Goal: Task Accomplishment & Management: Manage account settings

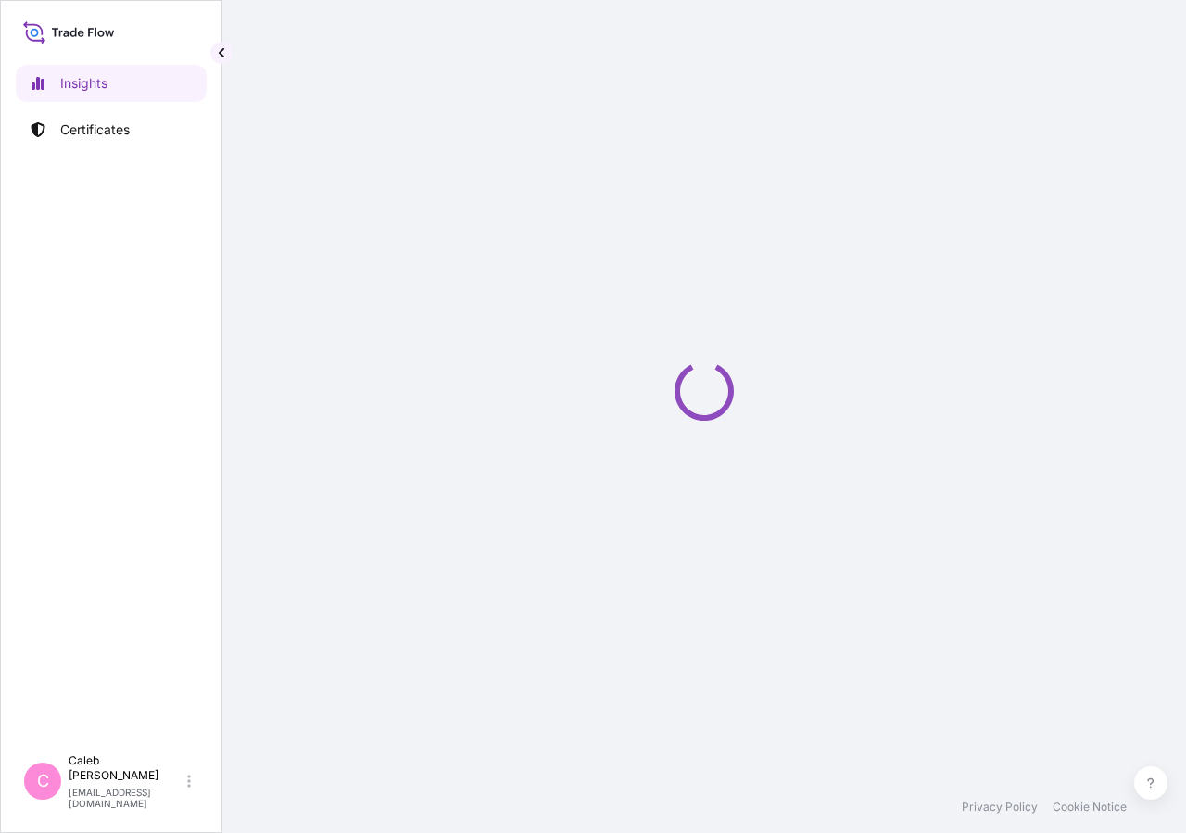
select select "2025"
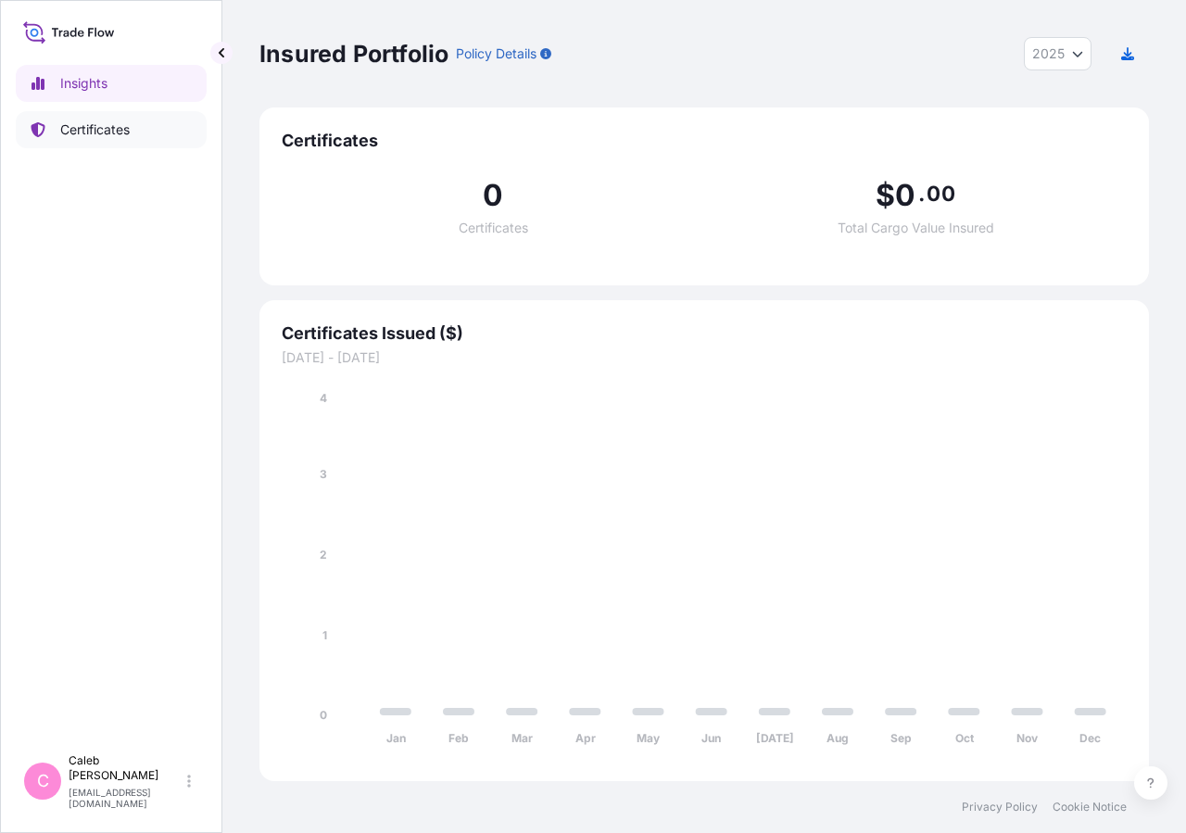
click at [93, 140] on link "Certificates" at bounding box center [111, 129] width 191 height 37
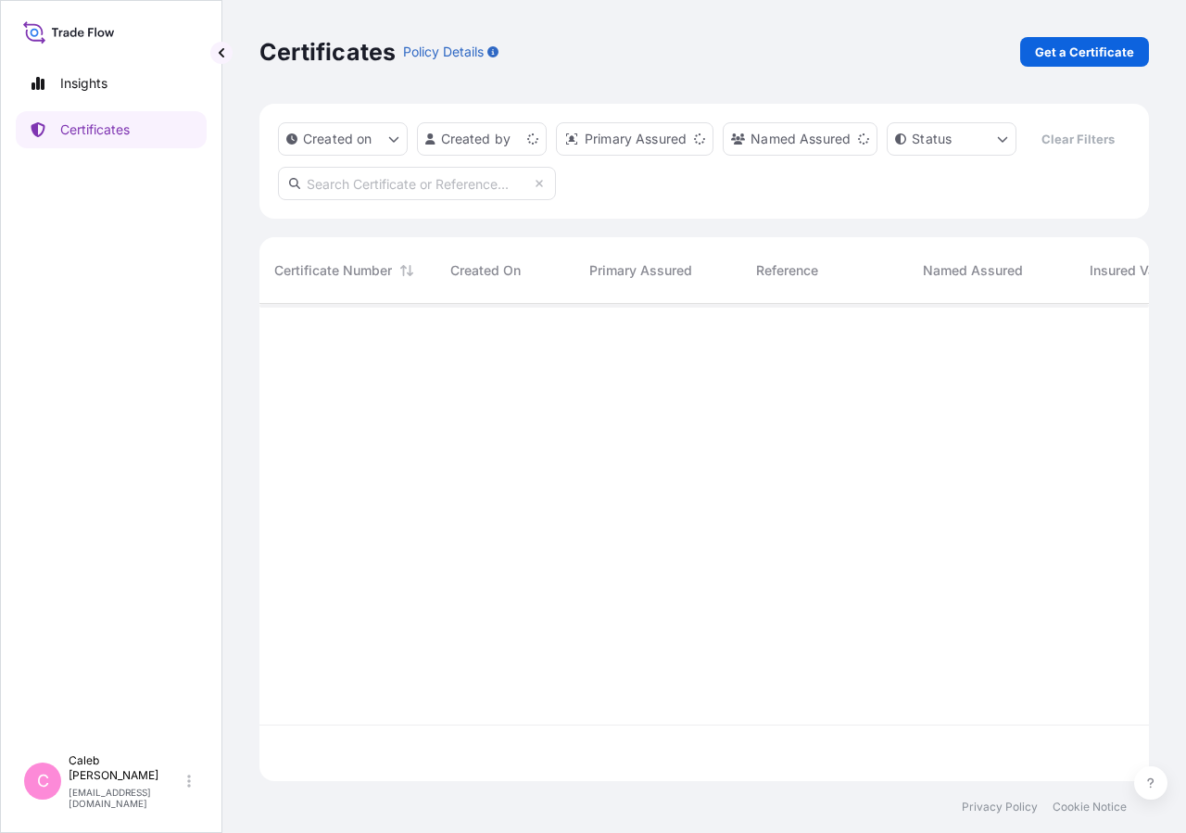
scroll to position [433, 874]
click at [370, 200] on input "text" at bounding box center [417, 183] width 278 height 33
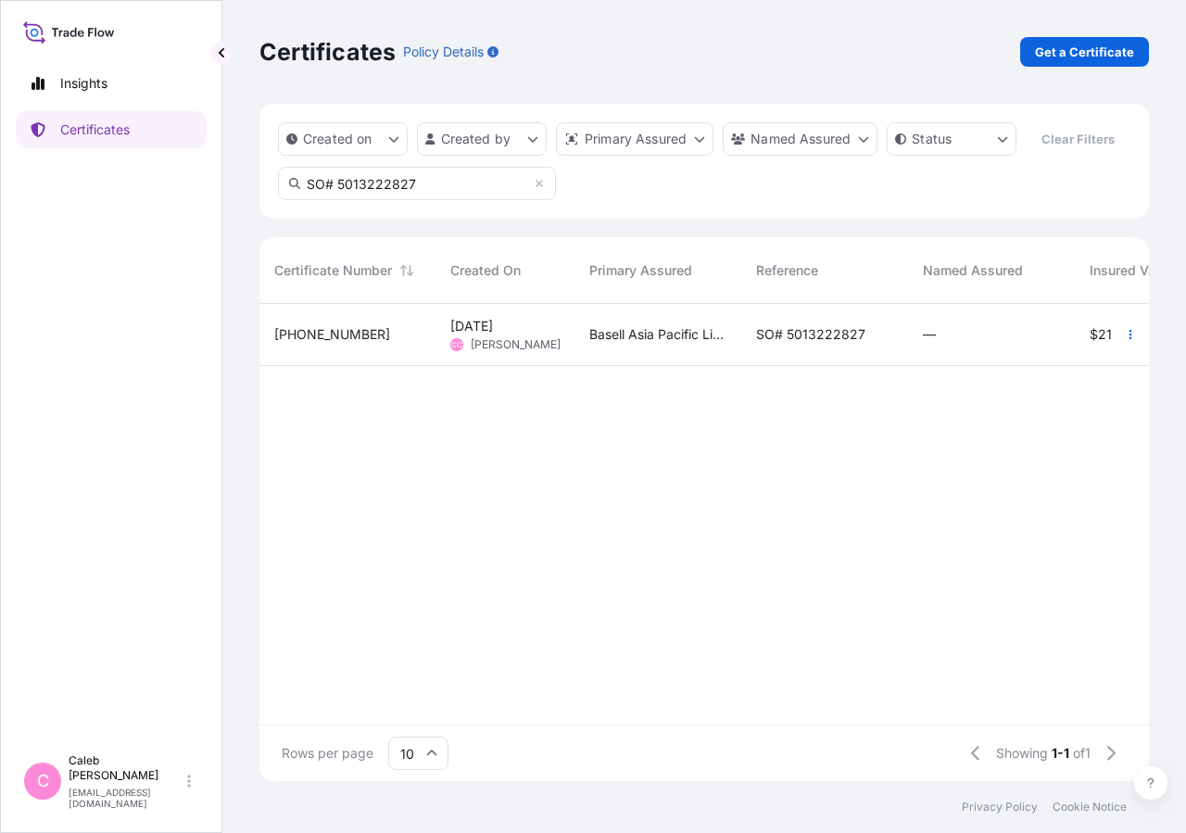
click at [375, 200] on input "SO# 5013222827" at bounding box center [417, 183] width 278 height 33
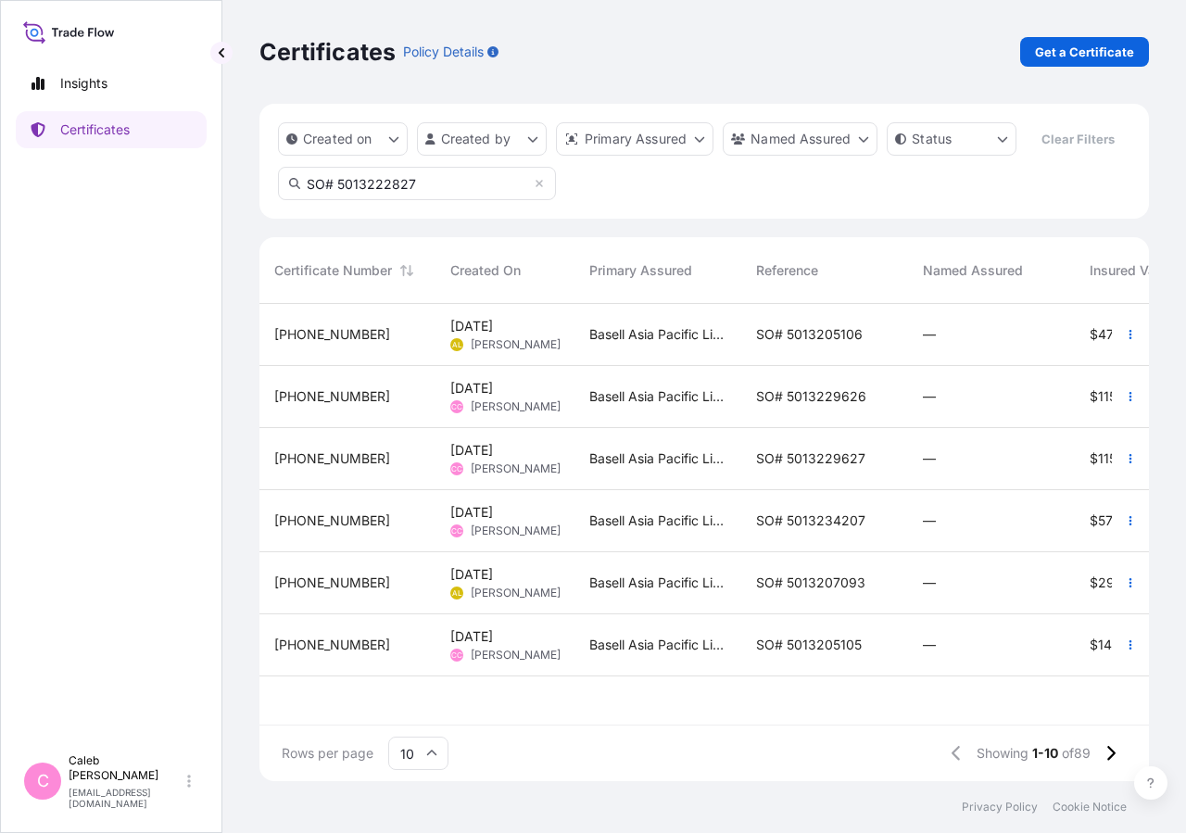
click at [424, 200] on input "SO# 5013222827" at bounding box center [417, 183] width 278 height 33
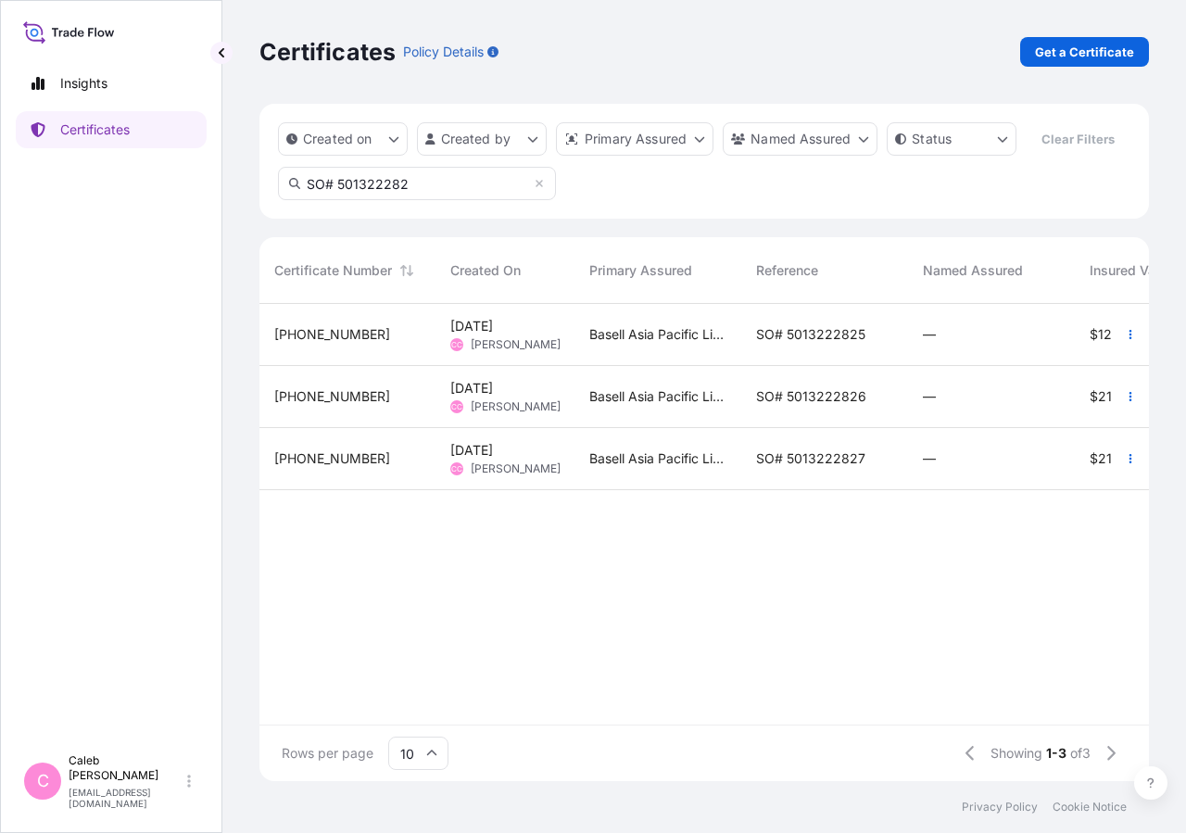
type input "SO# 501322282"
click at [851, 468] on span "SO# 5013222827" at bounding box center [810, 458] width 109 height 19
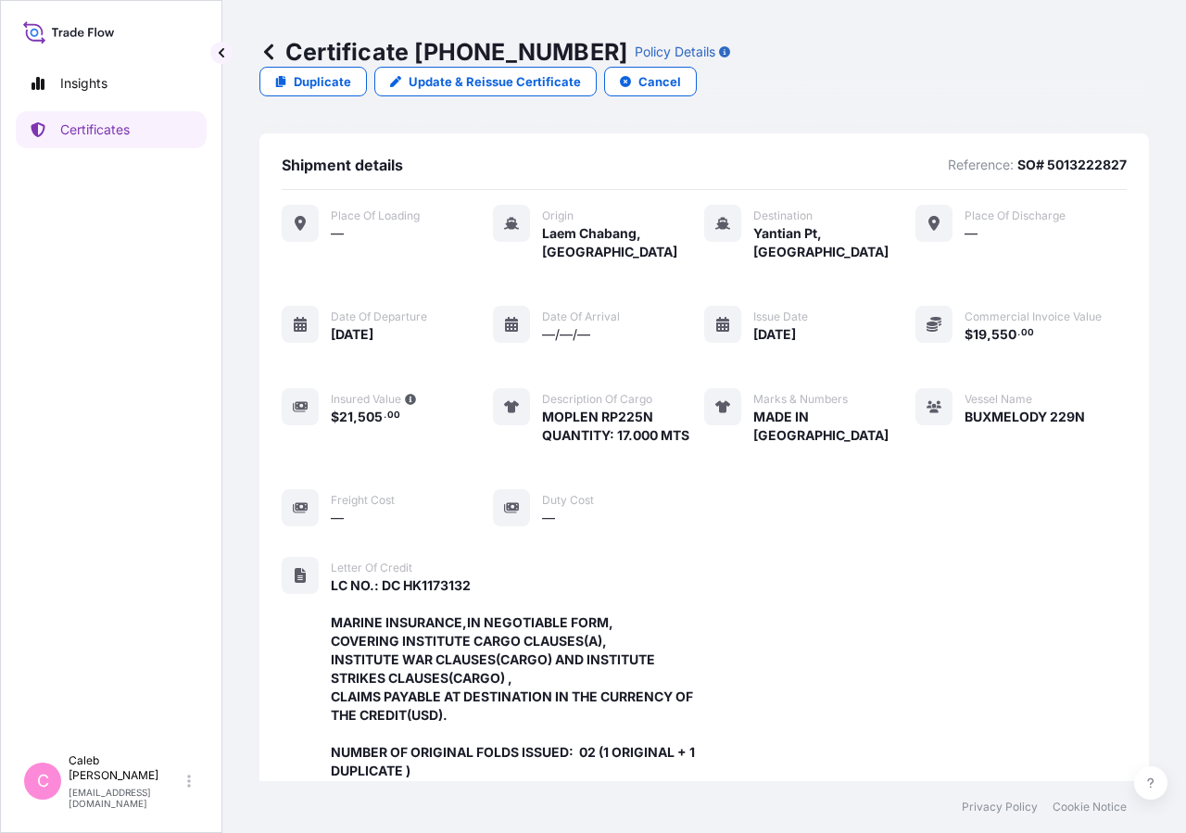
scroll to position [554, 0]
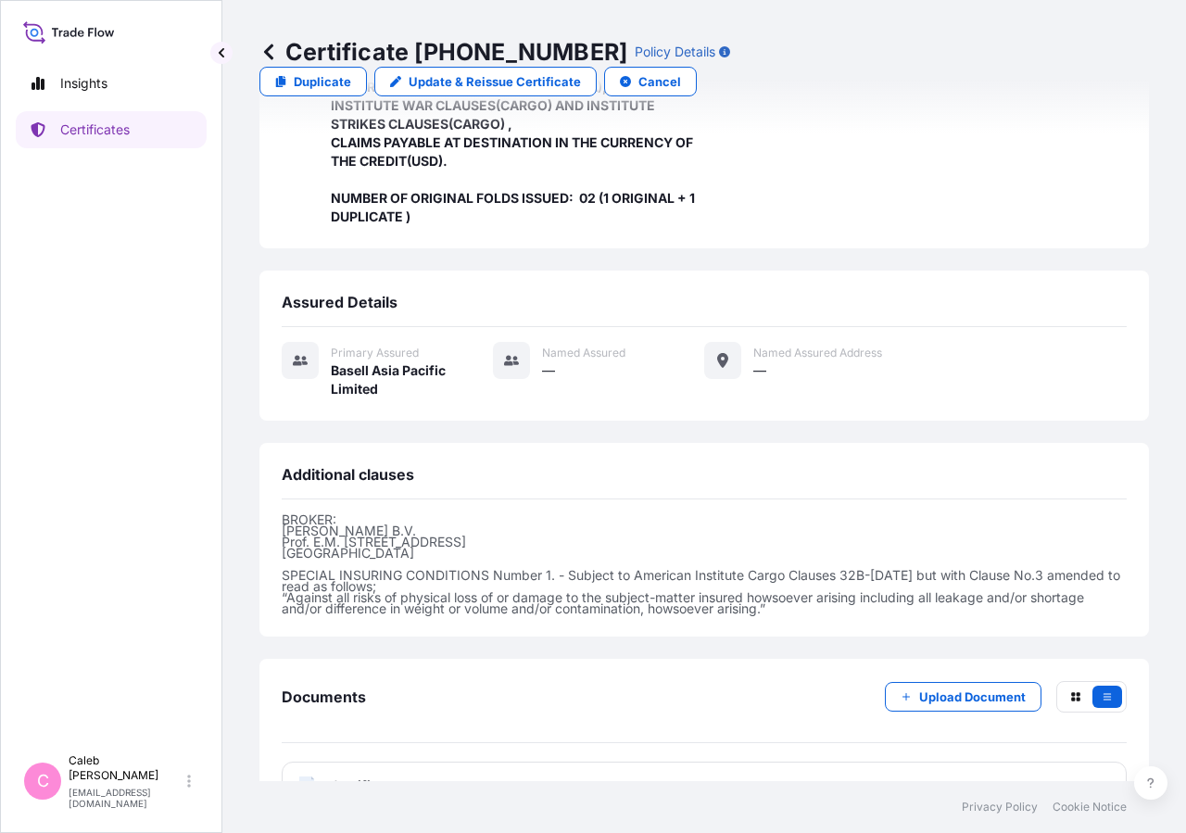
click at [379, 776] on span "Certificate" at bounding box center [364, 785] width 67 height 19
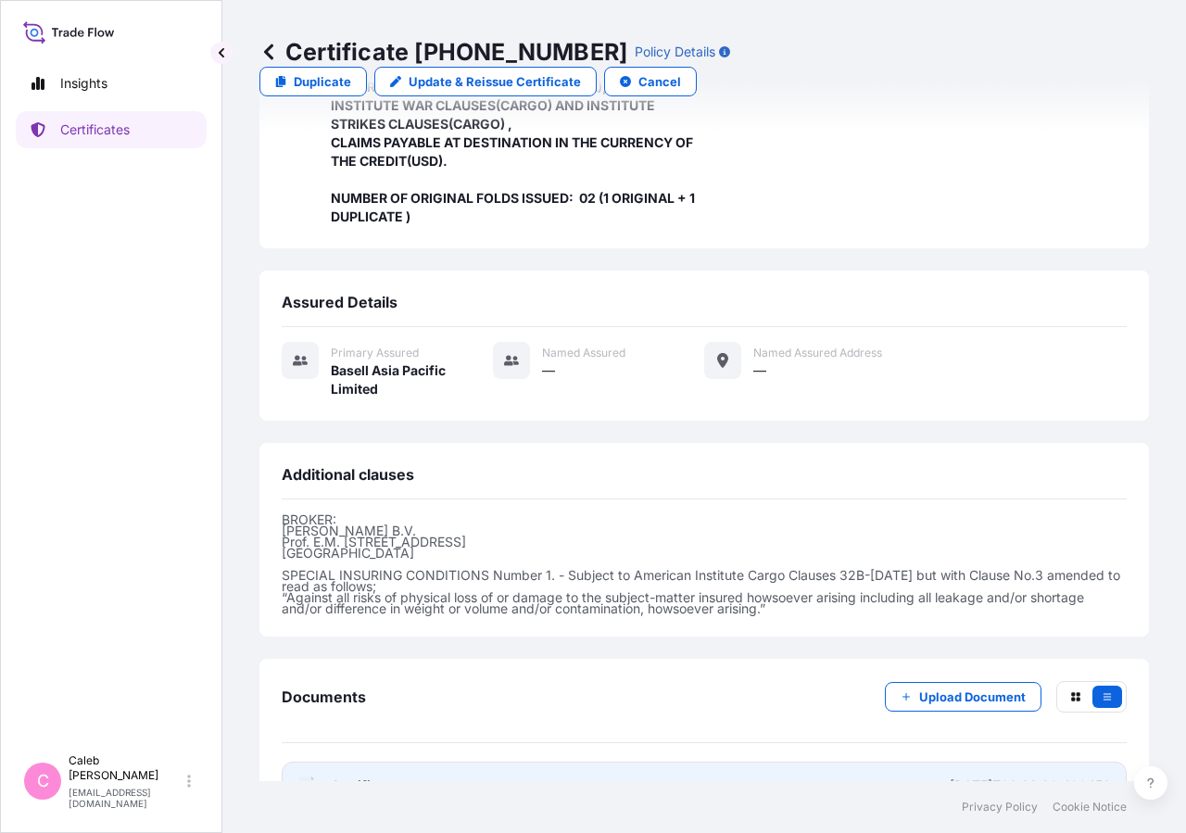
click at [362, 776] on span "Certificate" at bounding box center [364, 785] width 67 height 19
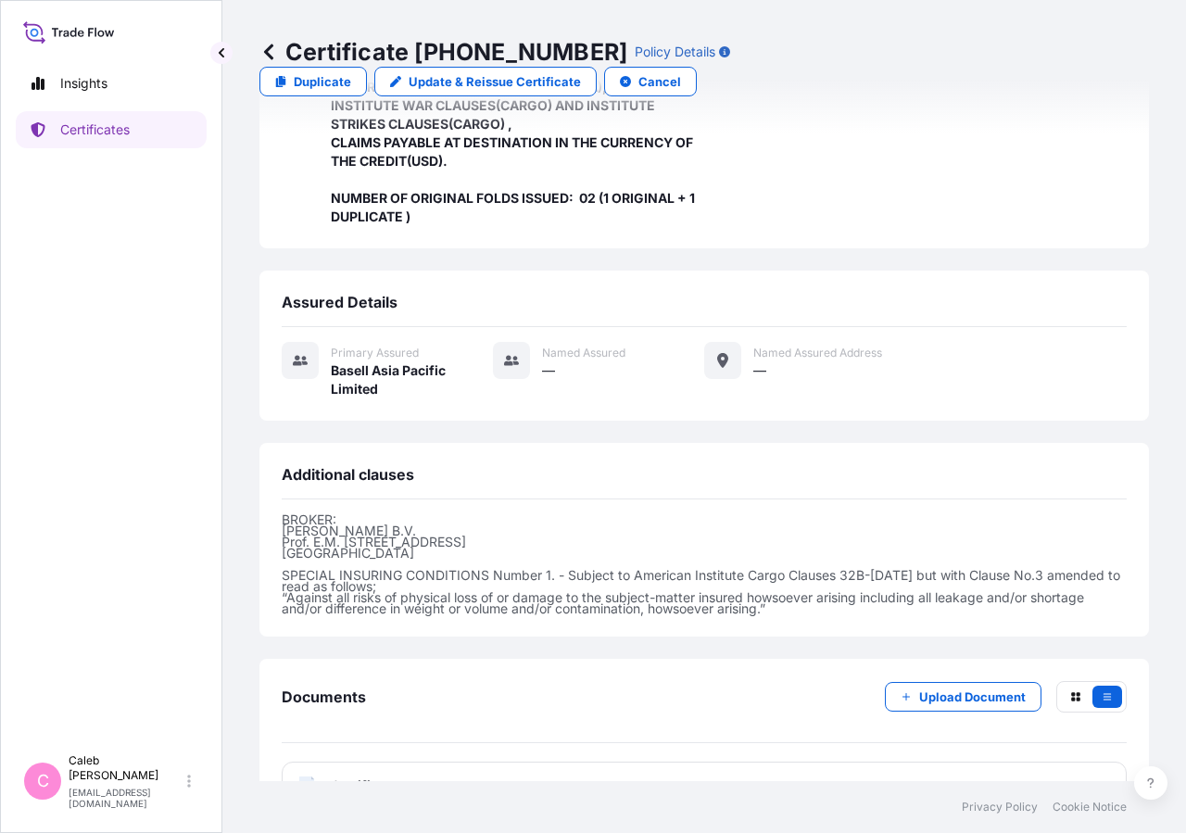
click at [581, 72] on p "Update & Reissue Certificate" at bounding box center [495, 81] width 172 height 19
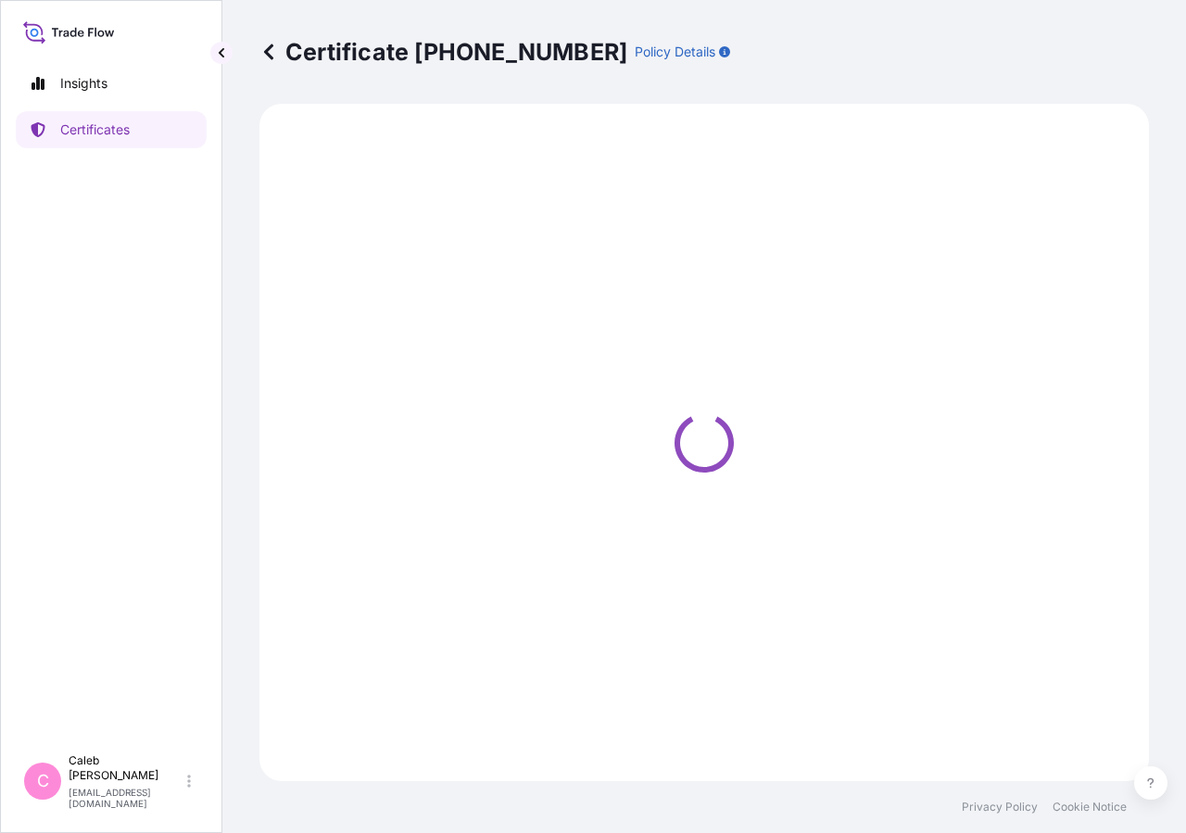
select select "Sea"
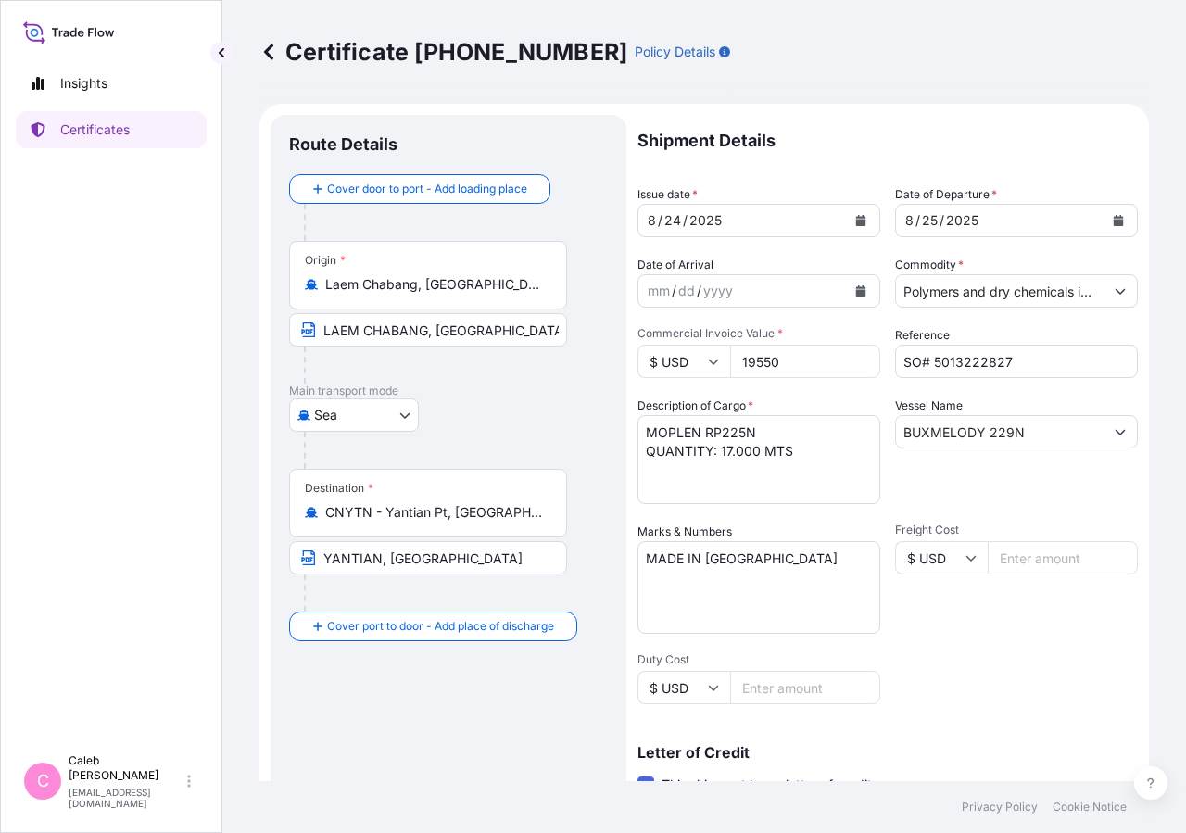
select select "32034"
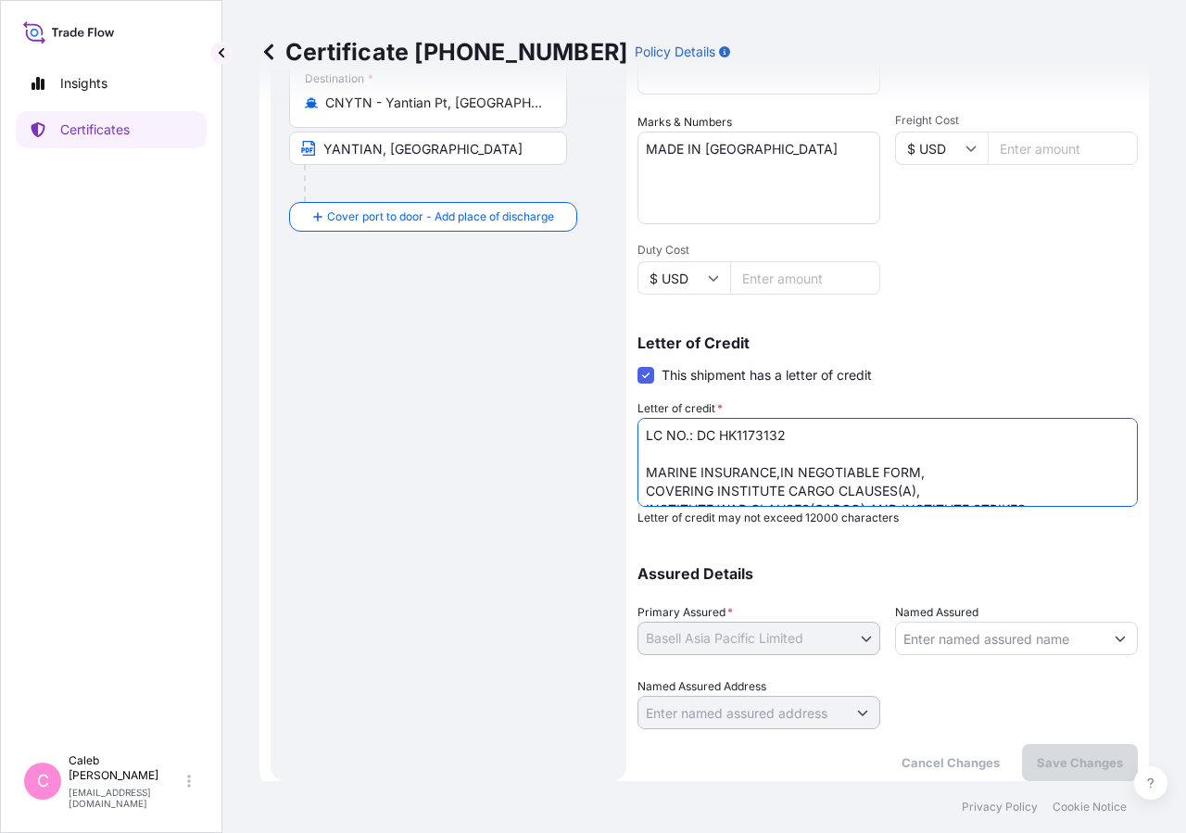
scroll to position [113, 0]
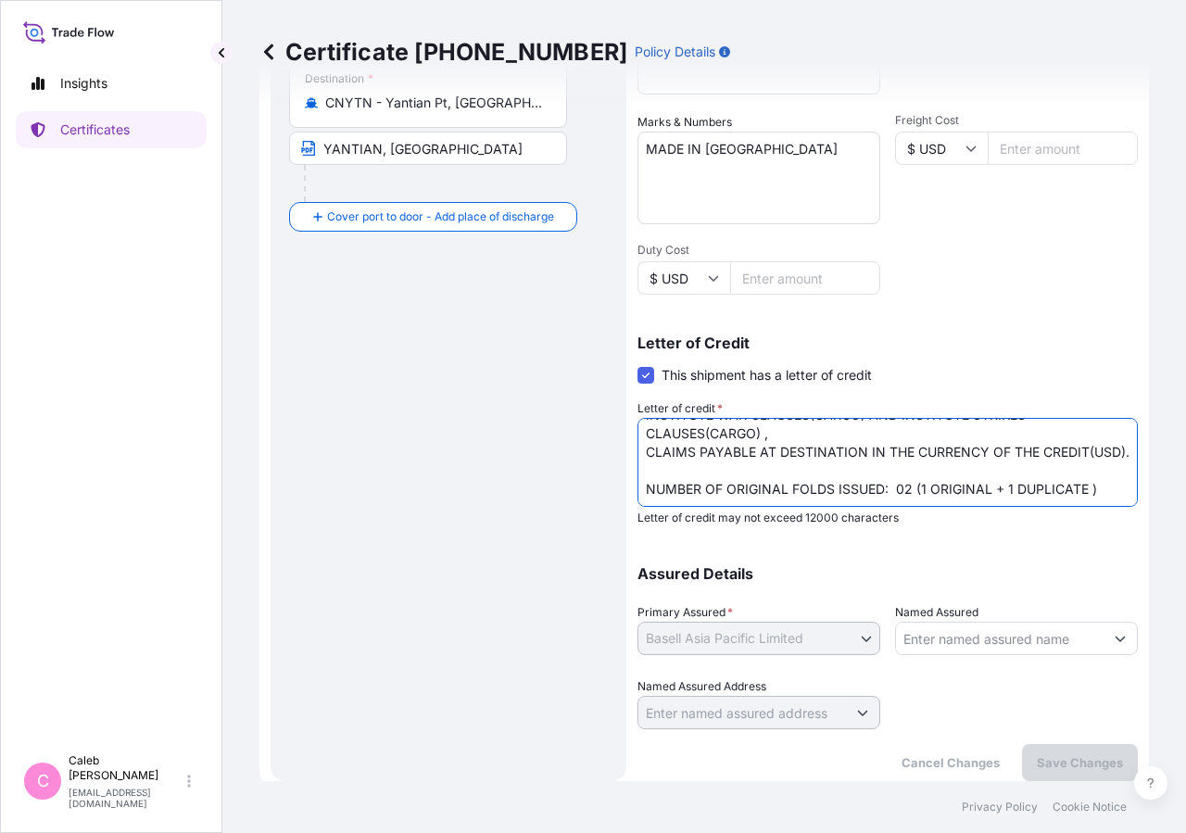
click at [829, 485] on textarea "LC NO.: DC HK1173132 MARINE INSURANCE,IN NEGOTIABLE FORM, COVERING INSTITUTE CA…" at bounding box center [887, 462] width 500 height 89
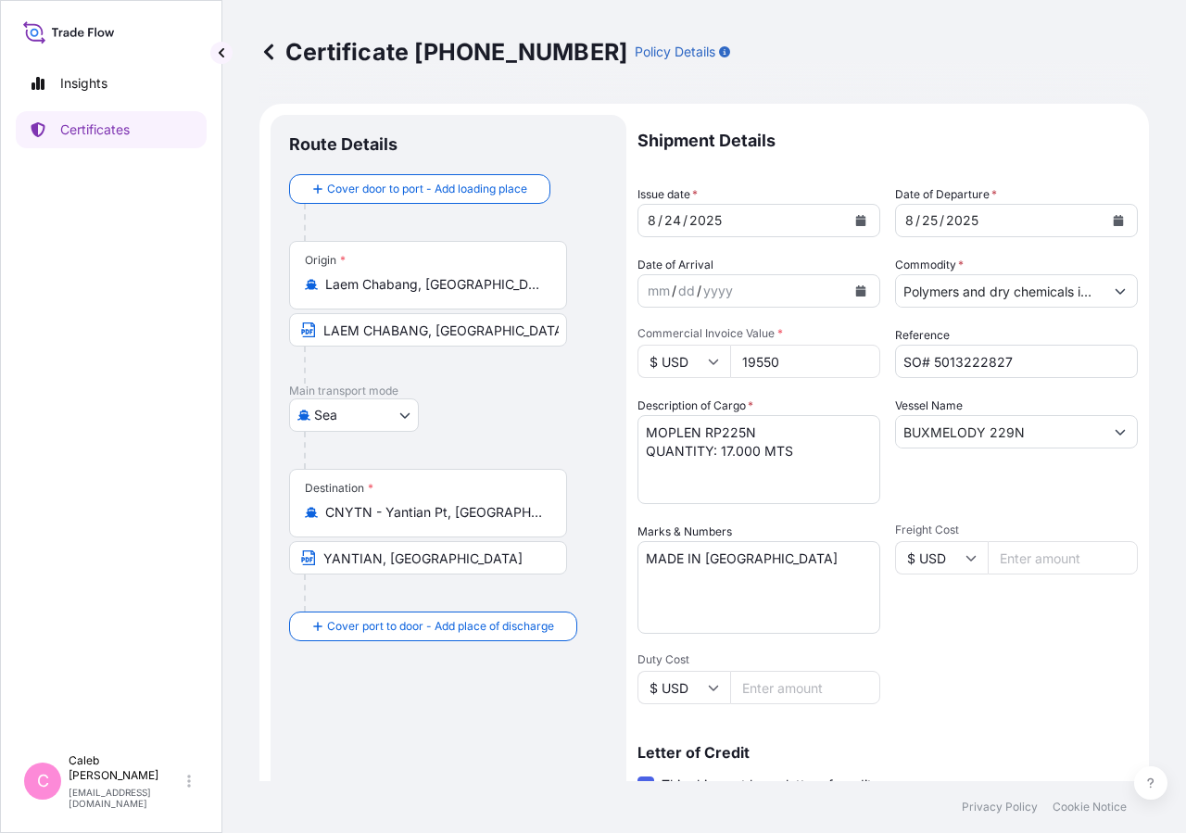
type textarea "LC NO.: DC HK1173132 MARINE INSURANCE,IN NEGOTIABLE FORM, COVERING INSTITUTE CA…"
click at [1081, 224] on div "[DATE]" at bounding box center [1000, 220] width 208 height 33
click at [1114, 224] on icon "Calendar" at bounding box center [1119, 220] width 10 height 11
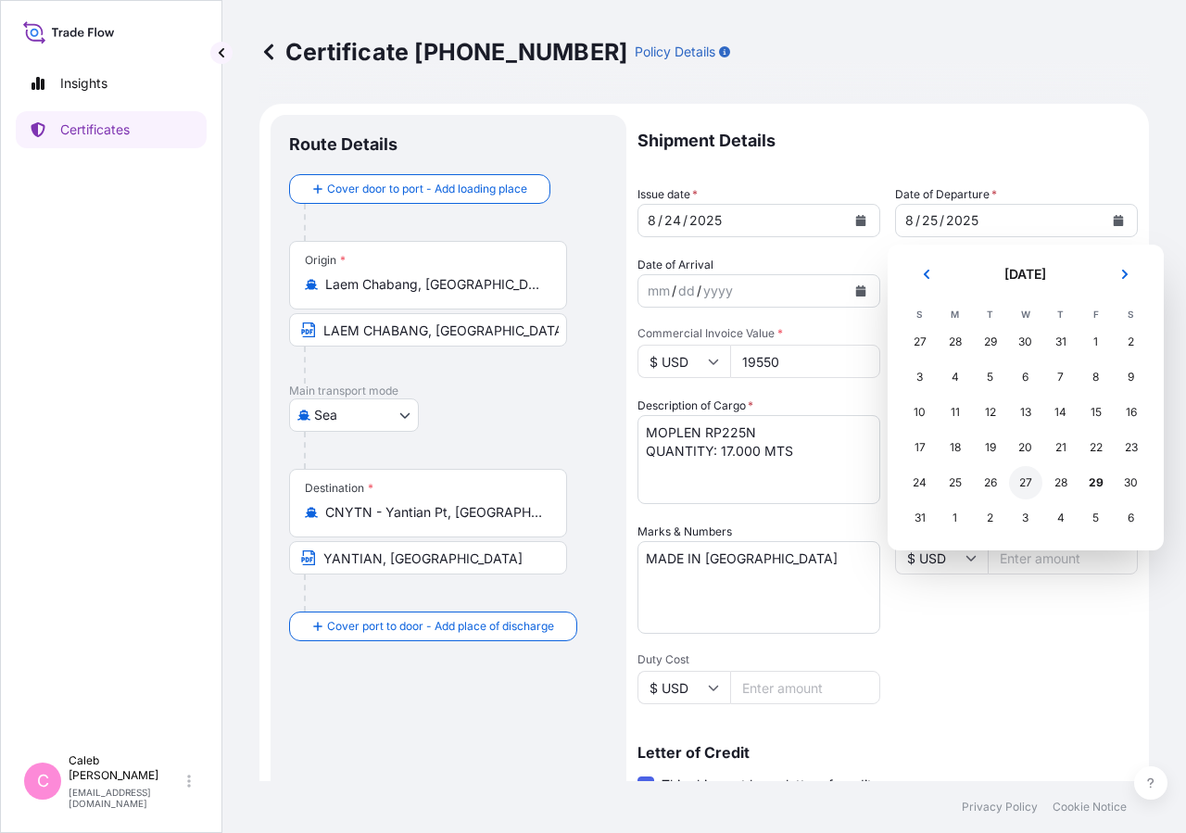
click at [1019, 485] on div "27" at bounding box center [1025, 482] width 33 height 33
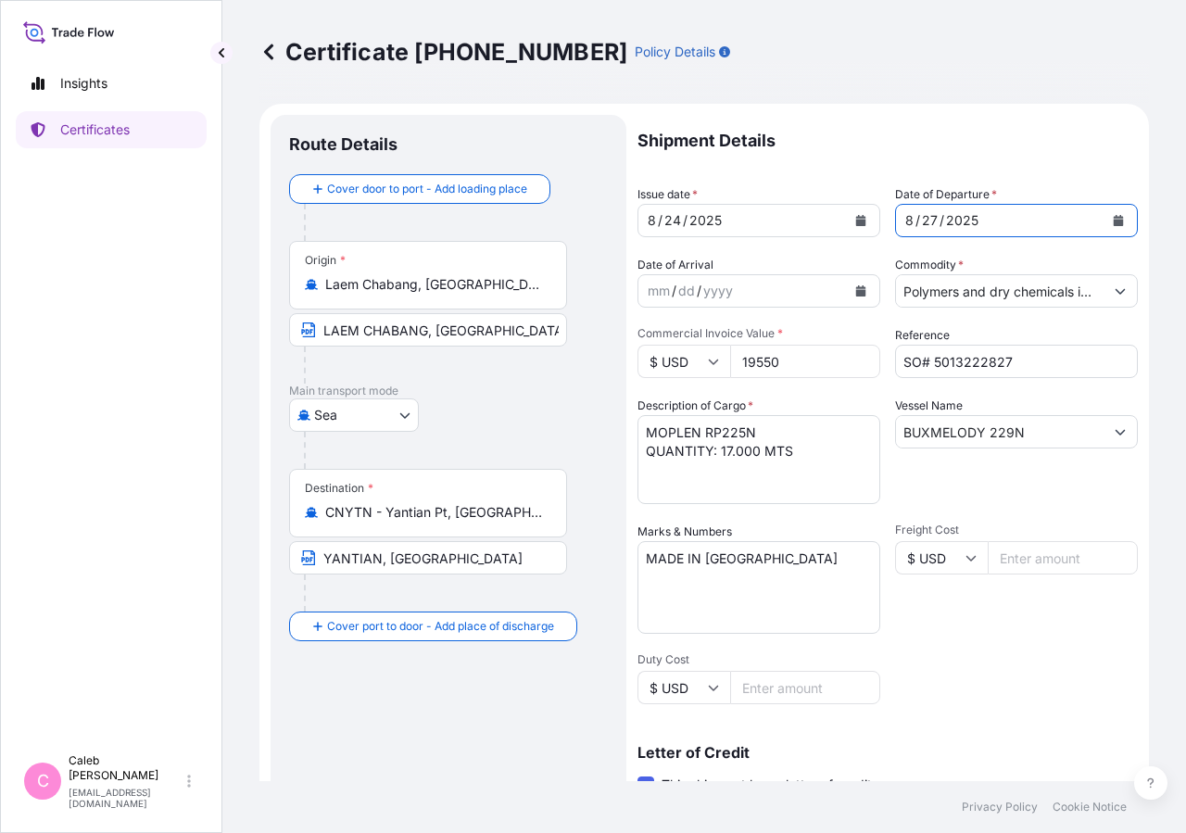
click at [803, 225] on div "[DATE]" at bounding box center [742, 220] width 208 height 33
click at [846, 222] on button "Calendar" at bounding box center [861, 221] width 30 height 30
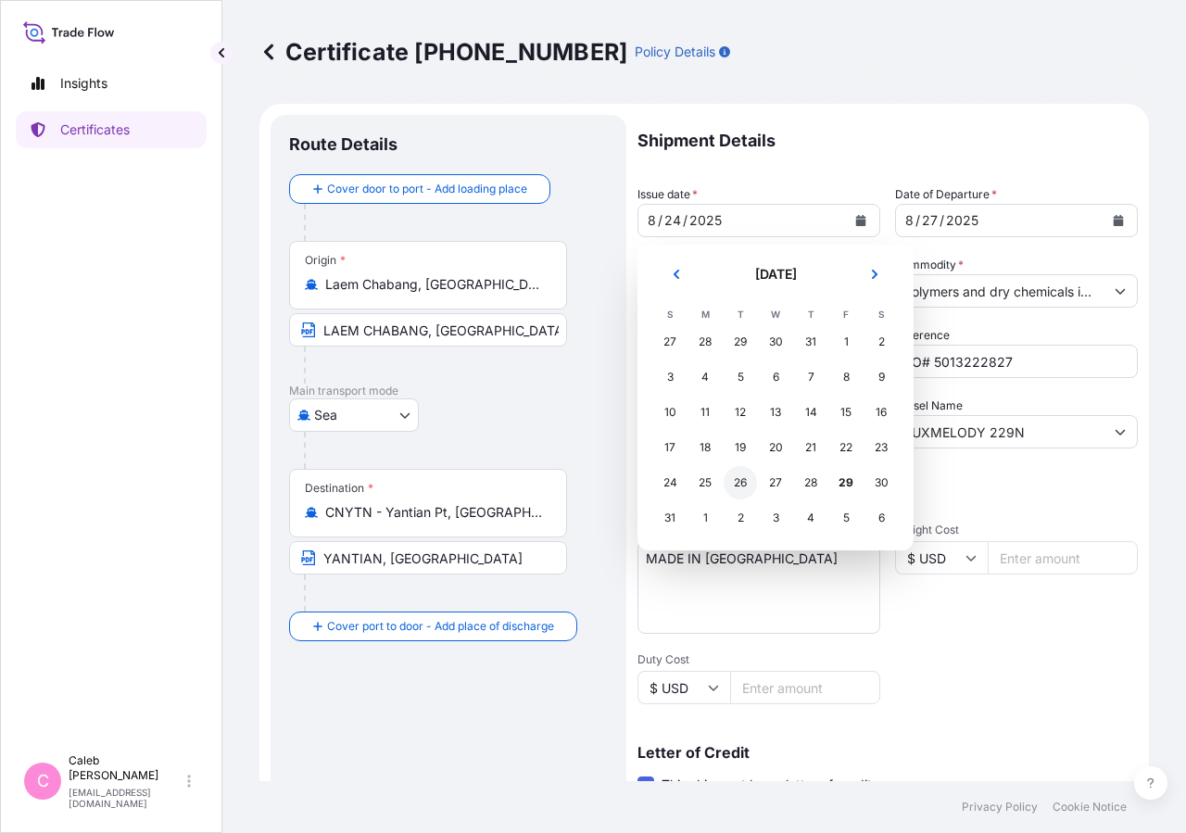
click at [736, 484] on div "26" at bounding box center [740, 482] width 33 height 33
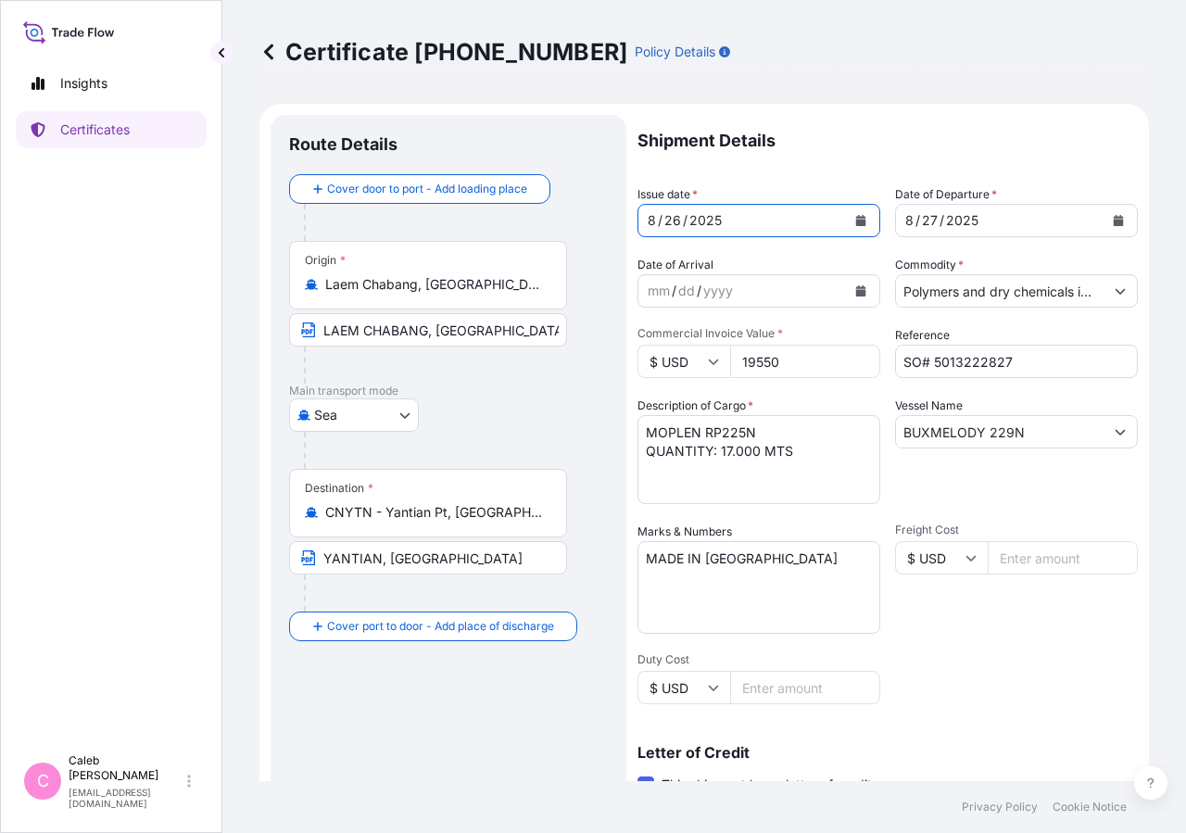
click at [950, 170] on div "Shipment Details Issue date * [DATE] Date of Departure * [DATE] Date of Arrival…" at bounding box center [887, 627] width 500 height 1024
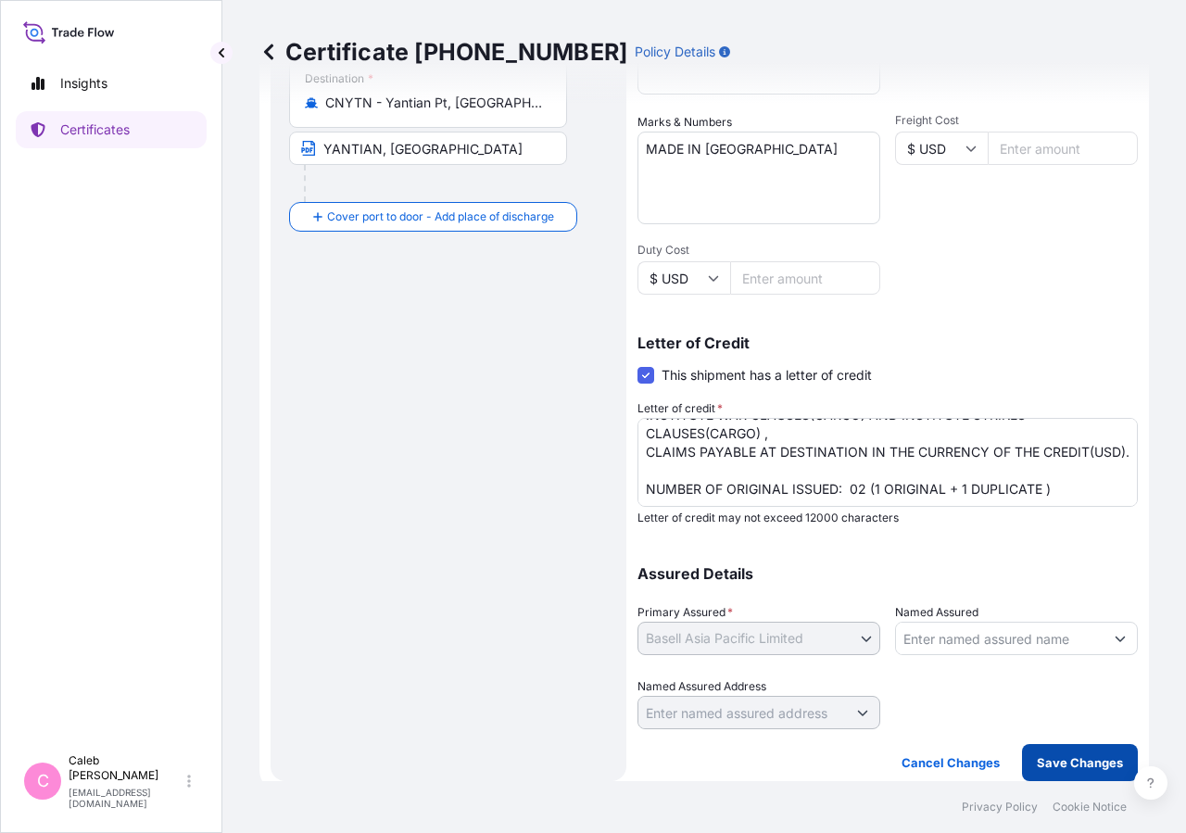
click at [1052, 769] on p "Save Changes" at bounding box center [1080, 762] width 86 height 19
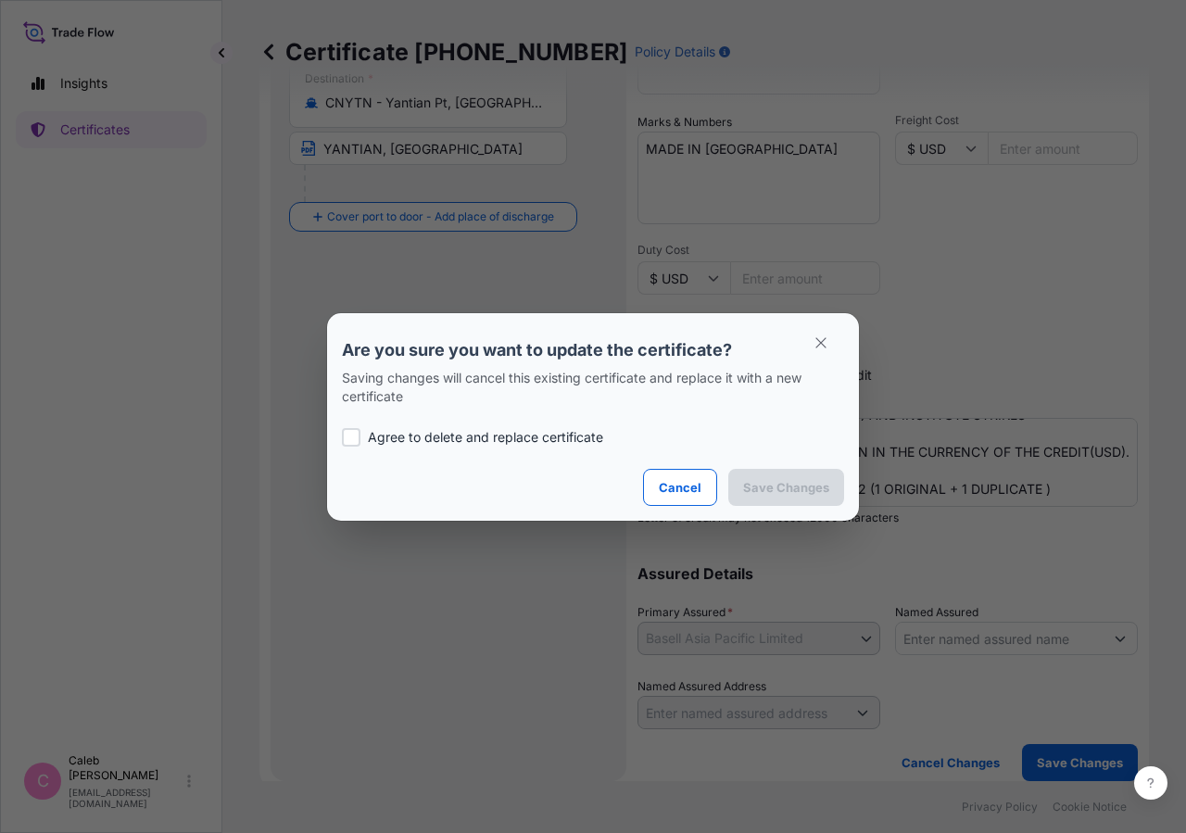
click at [372, 437] on p "Agree to delete and replace certificate" at bounding box center [485, 437] width 235 height 19
checkbox input "true"
click at [766, 491] on p "Save Changes" at bounding box center [786, 487] width 86 height 19
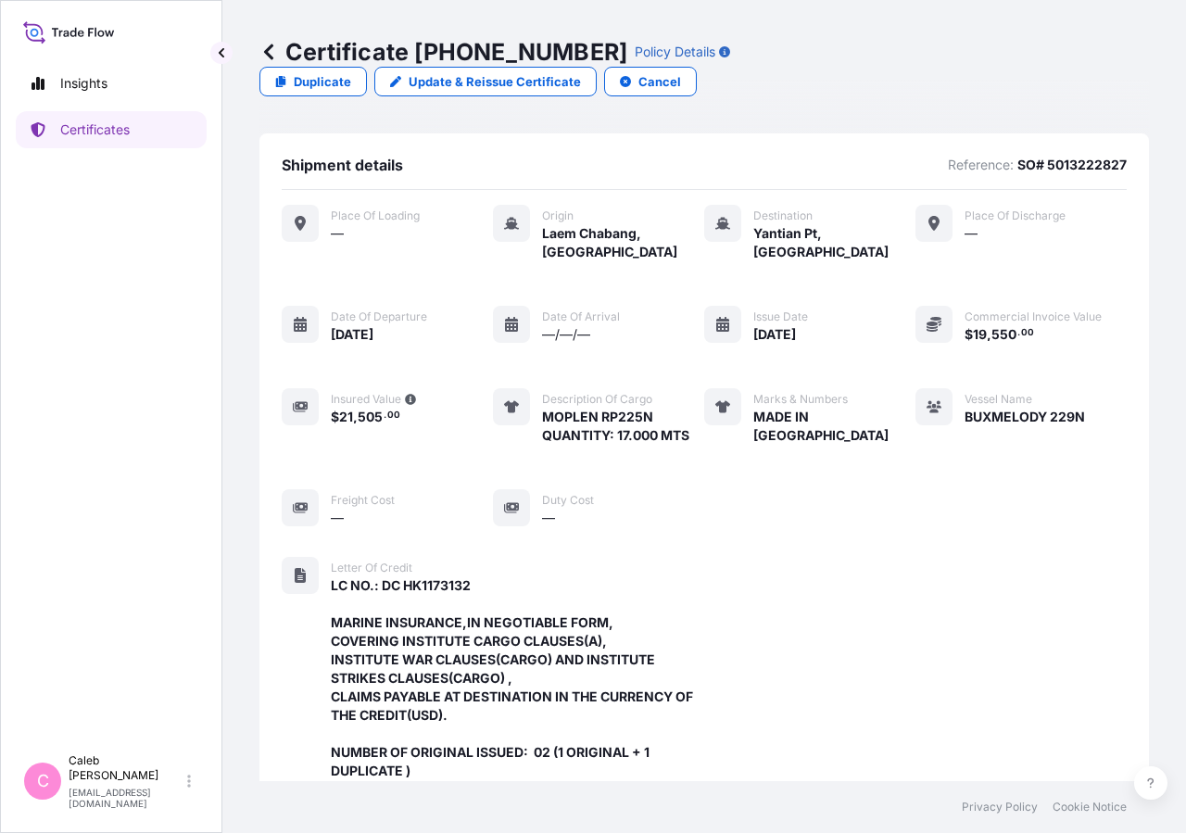
scroll to position [554, 0]
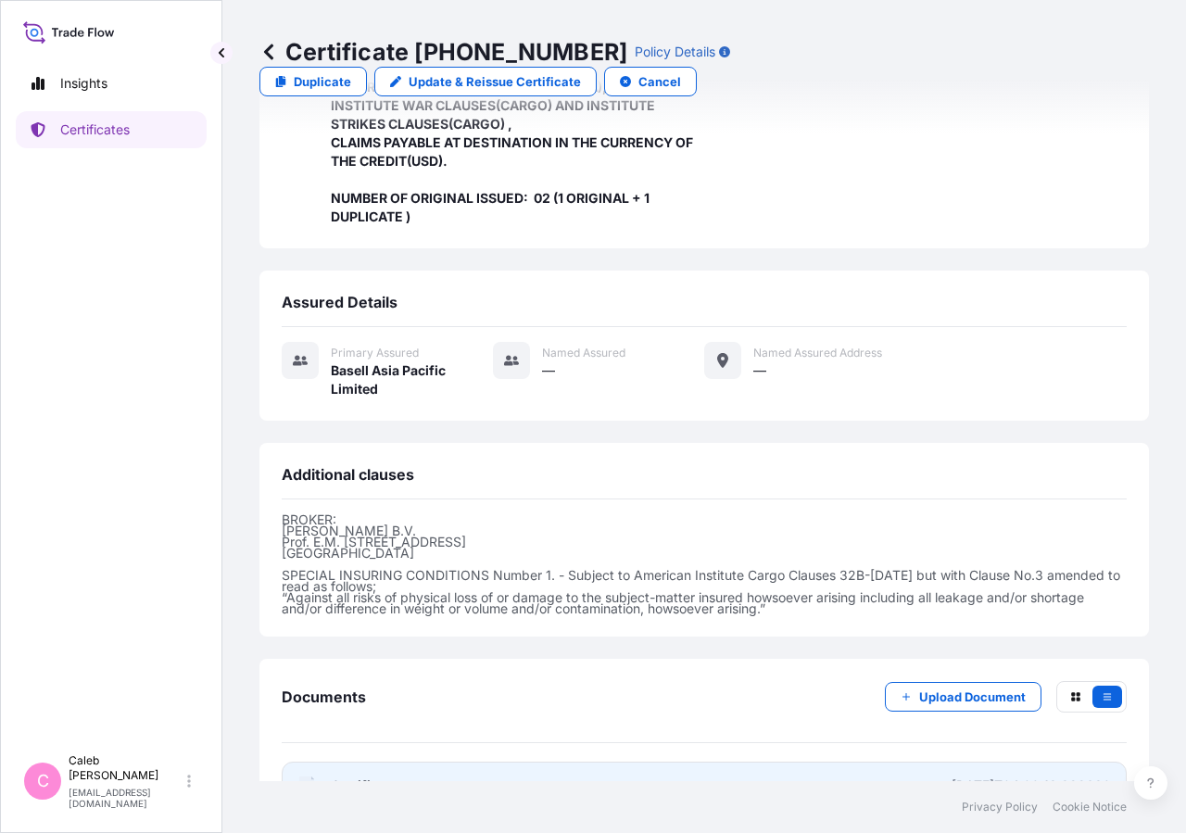
click at [358, 776] on span "Certificate" at bounding box center [364, 785] width 67 height 19
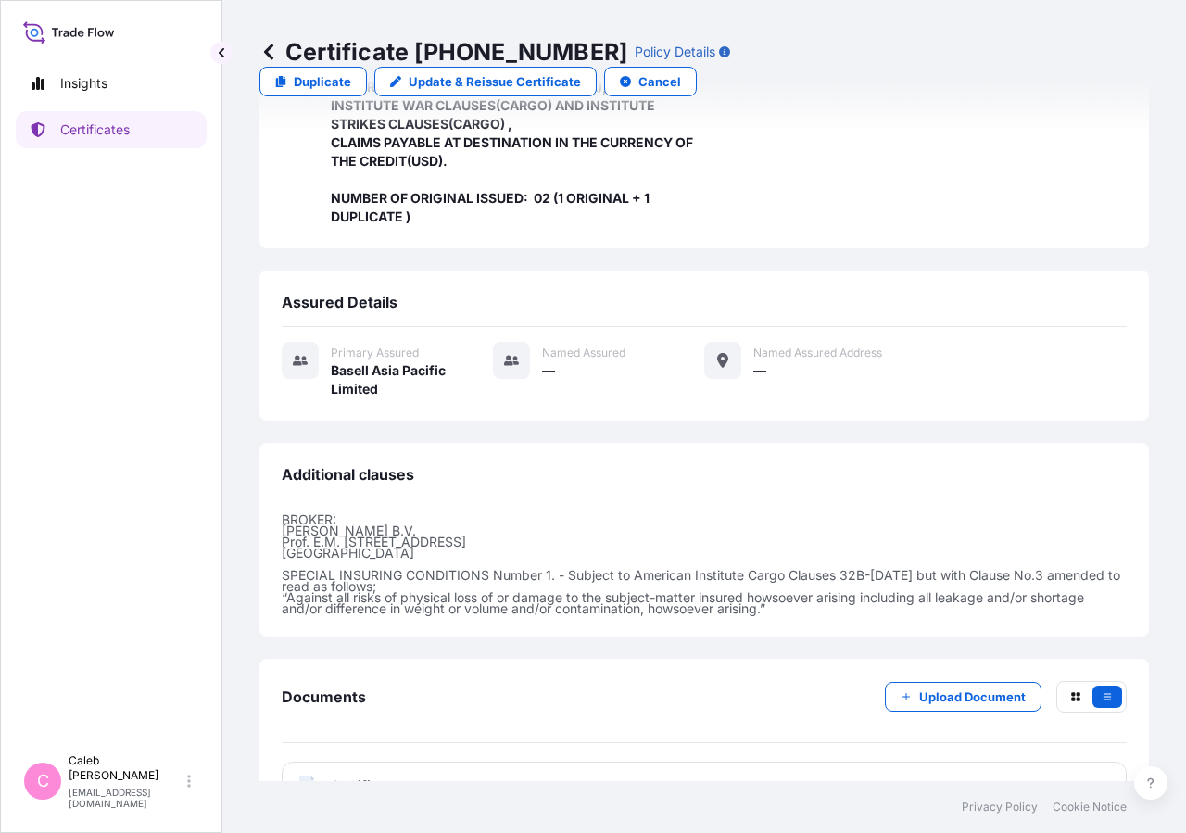
scroll to position [0, 0]
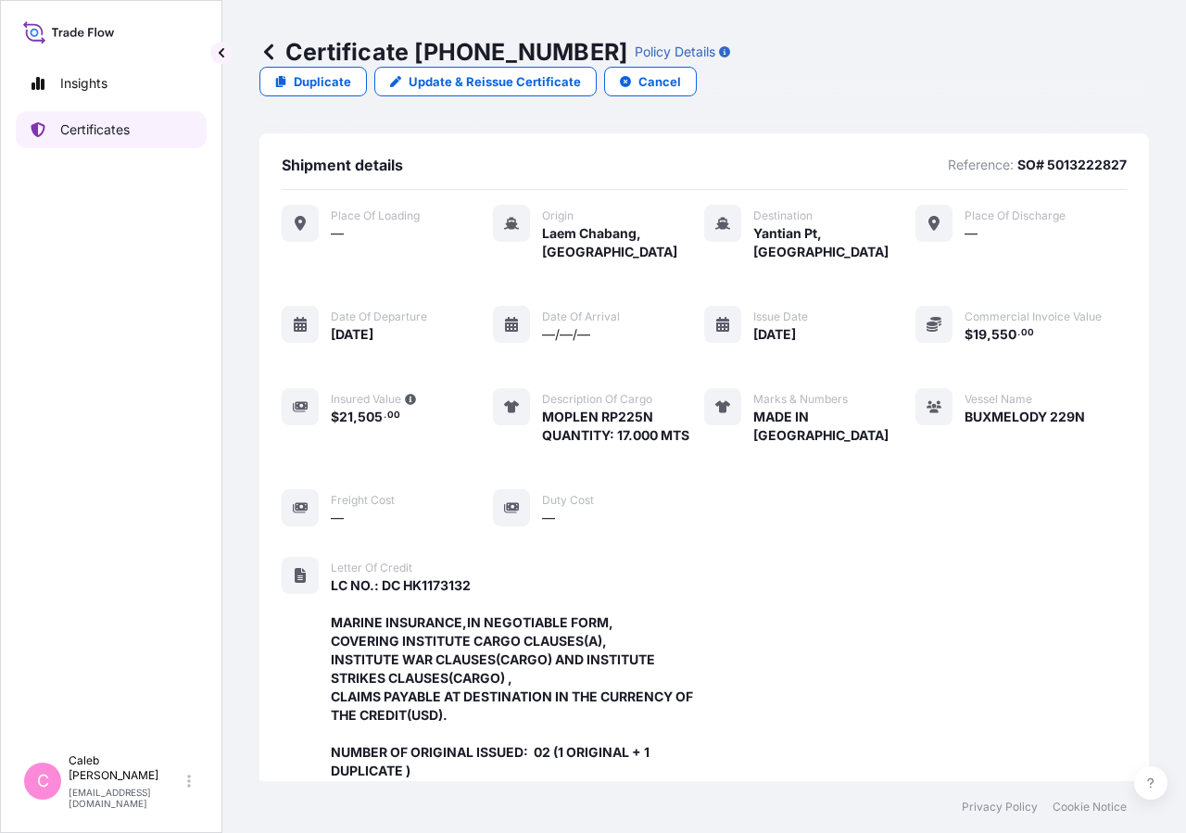
click at [131, 142] on link "Certificates" at bounding box center [111, 129] width 191 height 37
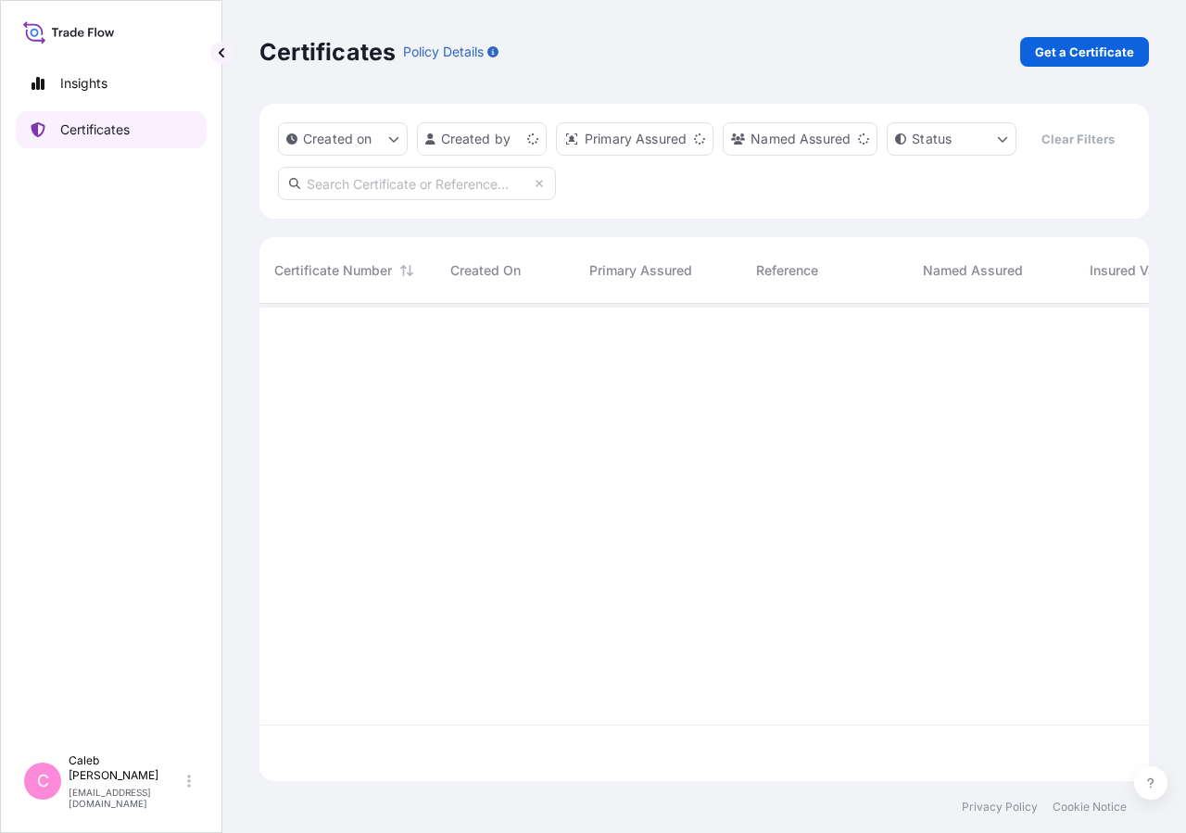
scroll to position [433, 874]
click at [366, 219] on div "Created on Created by Primary Assured Named Assured Status Clear Filters" at bounding box center [703, 161] width 889 height 115
click at [369, 200] on input "text" at bounding box center [417, 183] width 278 height 33
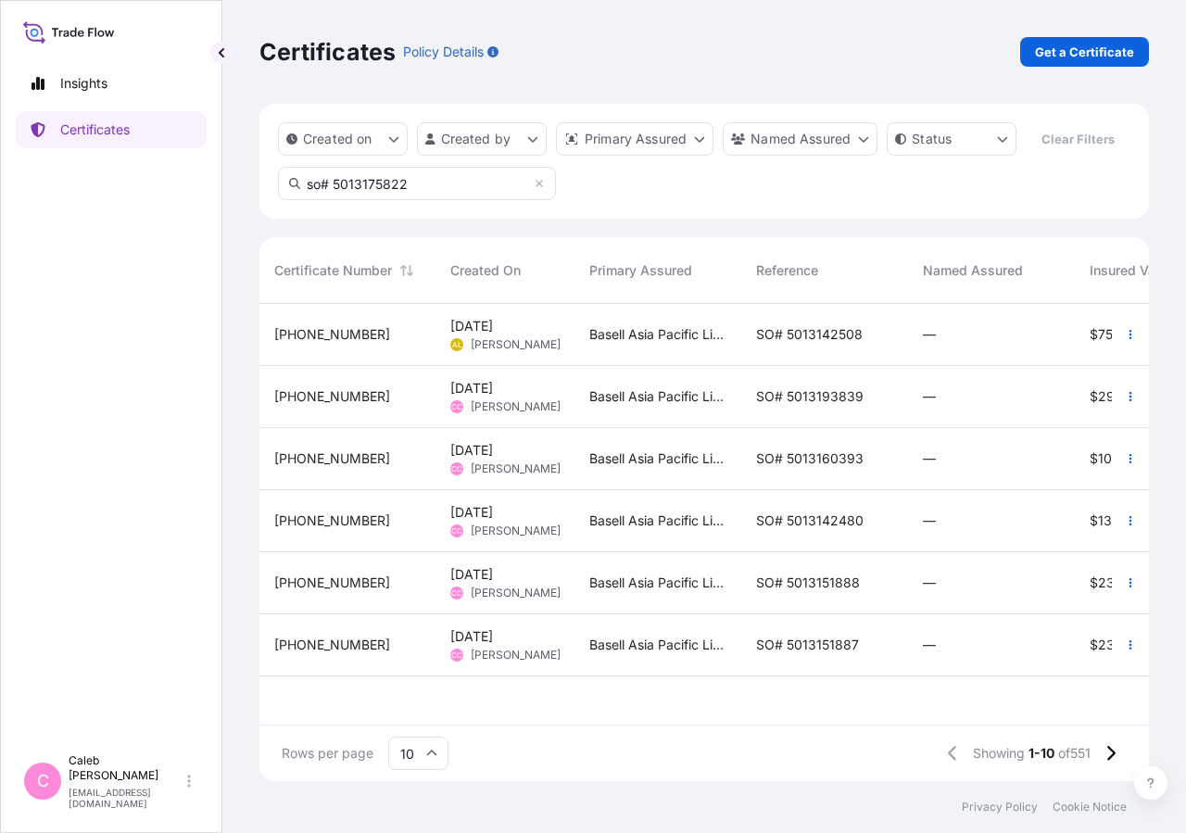
click at [430, 200] on input "so# 5013175822" at bounding box center [417, 183] width 278 height 33
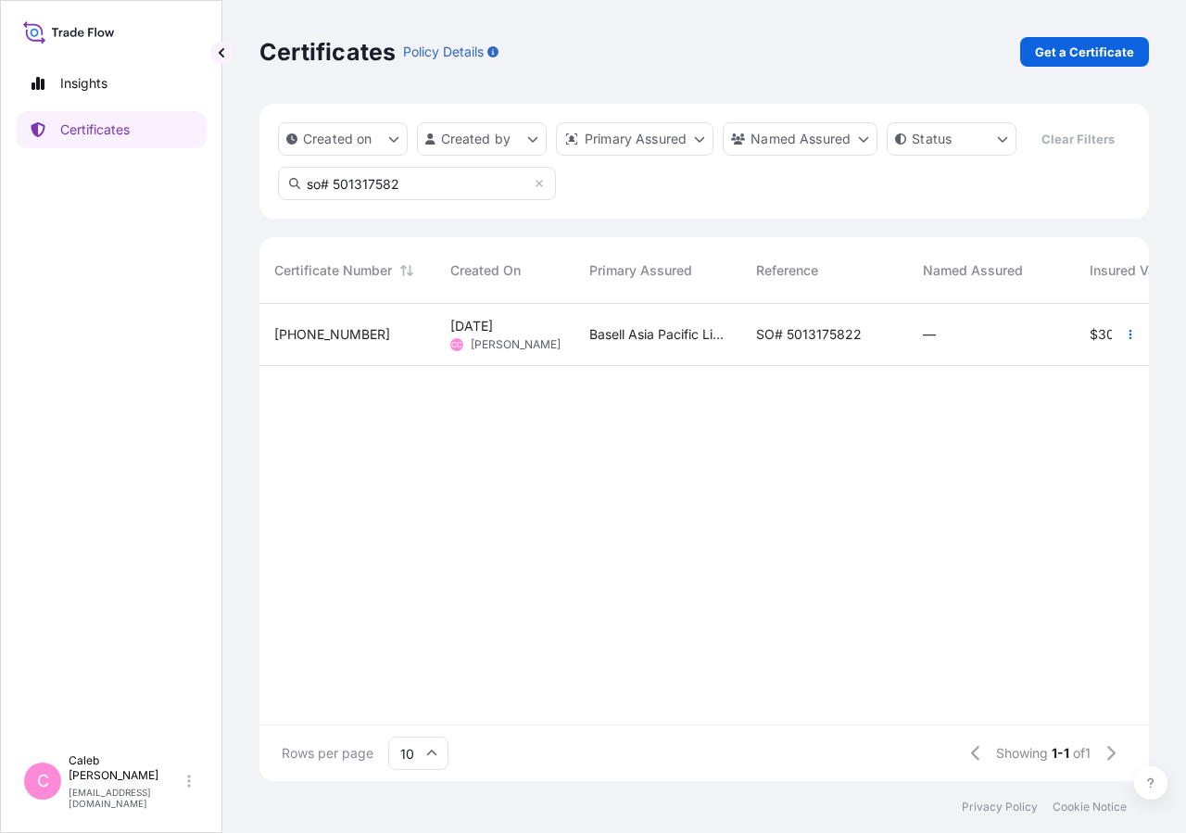
type input "so# 501317582"
click at [826, 344] on span "SO# 5013175822" at bounding box center [809, 334] width 106 height 19
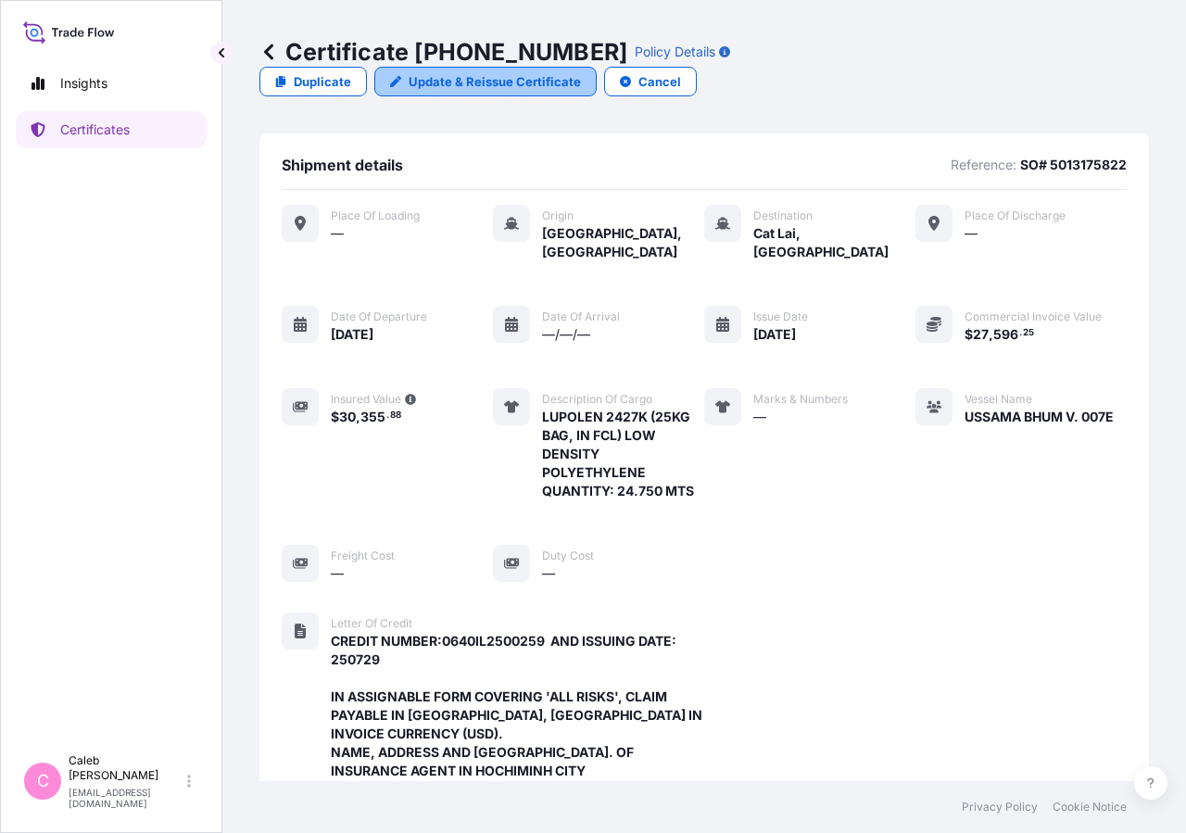
click at [581, 72] on p "Update & Reissue Certificate" at bounding box center [495, 81] width 172 height 19
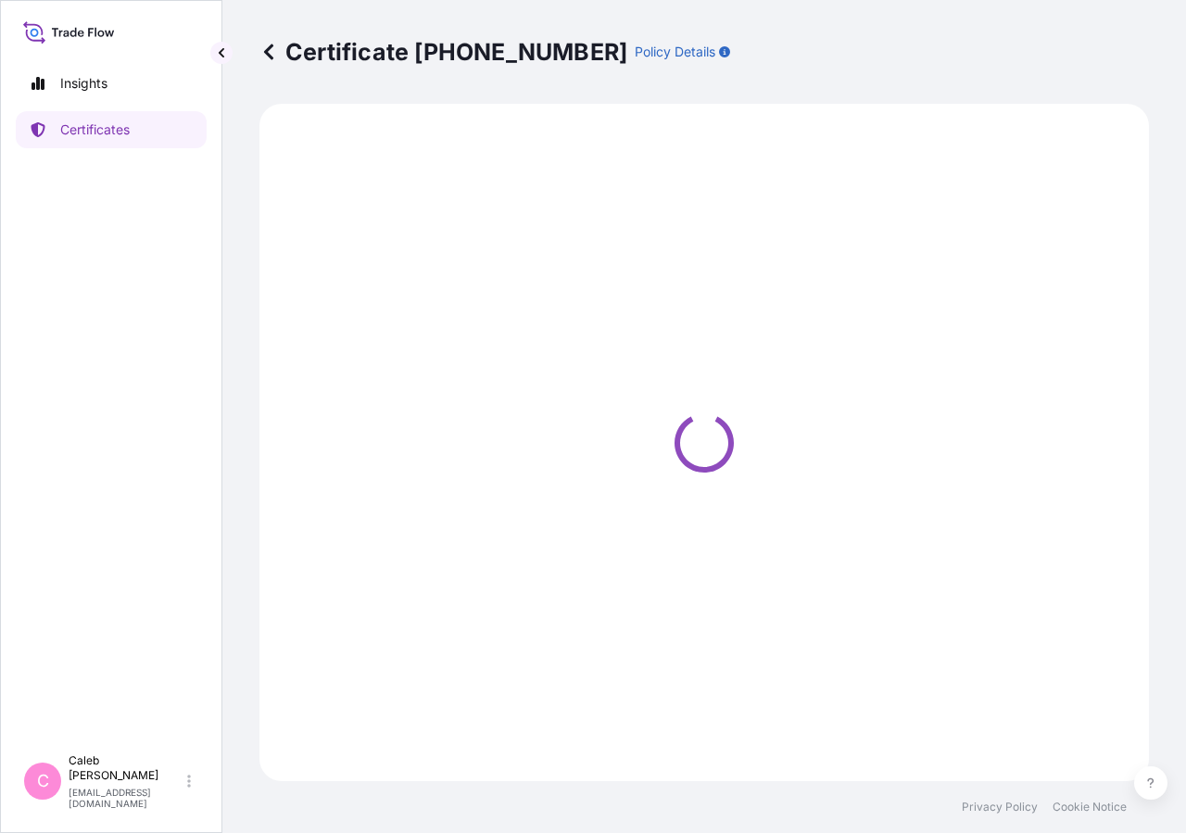
select select "Sea"
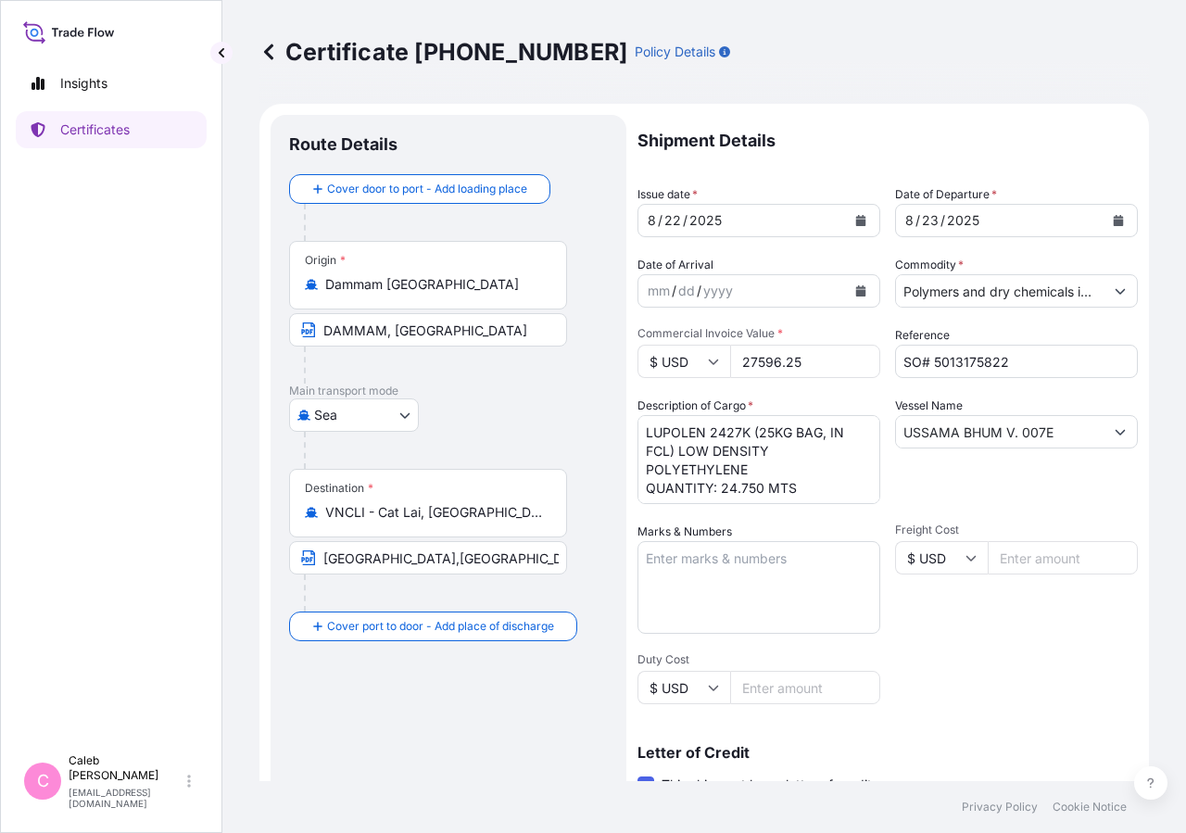
select select "32034"
click at [1103, 227] on button "Calendar" at bounding box center [1118, 221] width 30 height 30
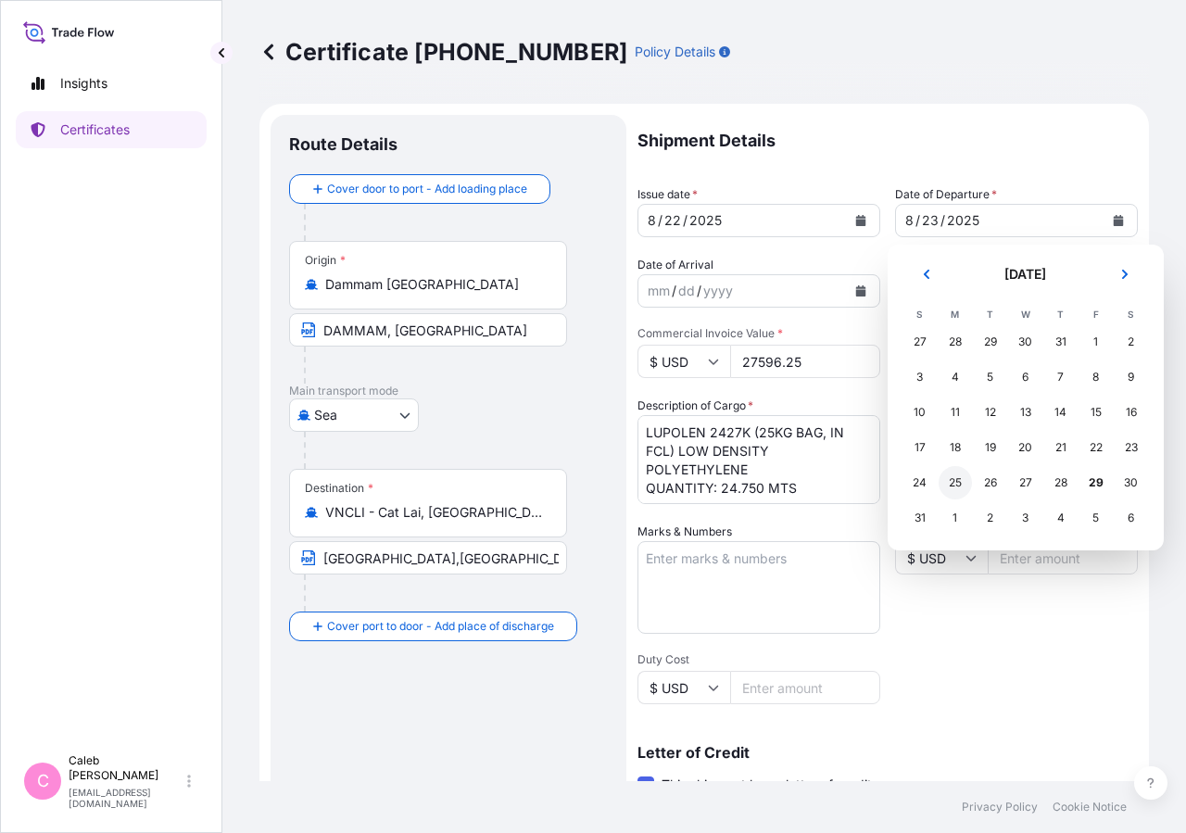
click at [962, 485] on div "25" at bounding box center [954, 482] width 33 height 33
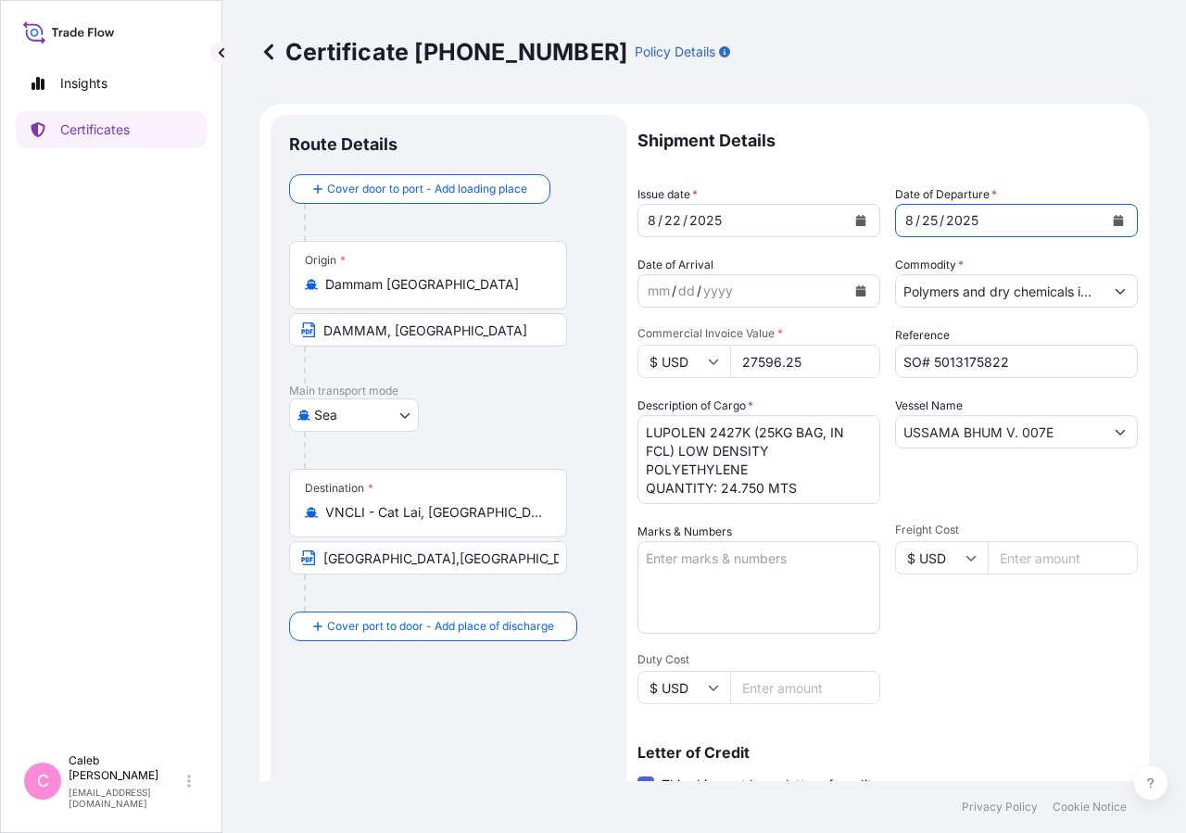
click at [854, 214] on button "Calendar" at bounding box center [861, 221] width 30 height 30
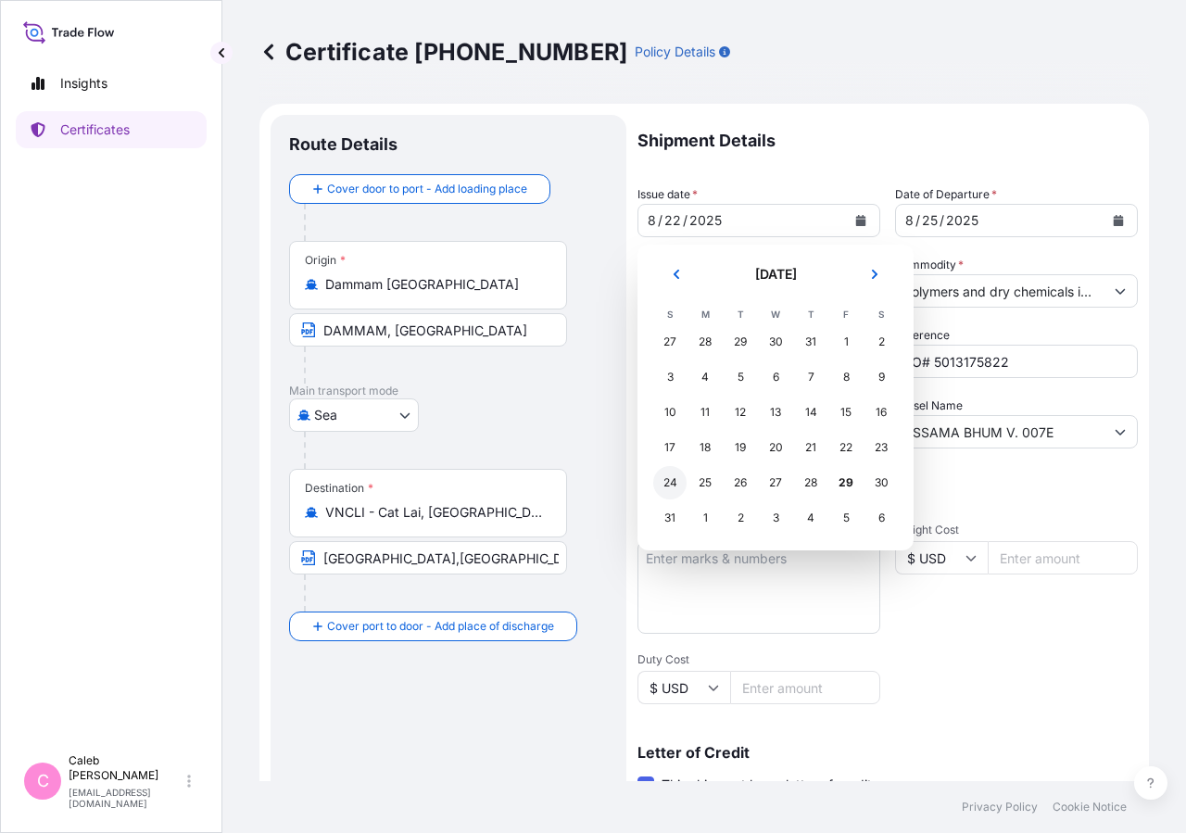
click at [673, 482] on div "24" at bounding box center [669, 482] width 33 height 33
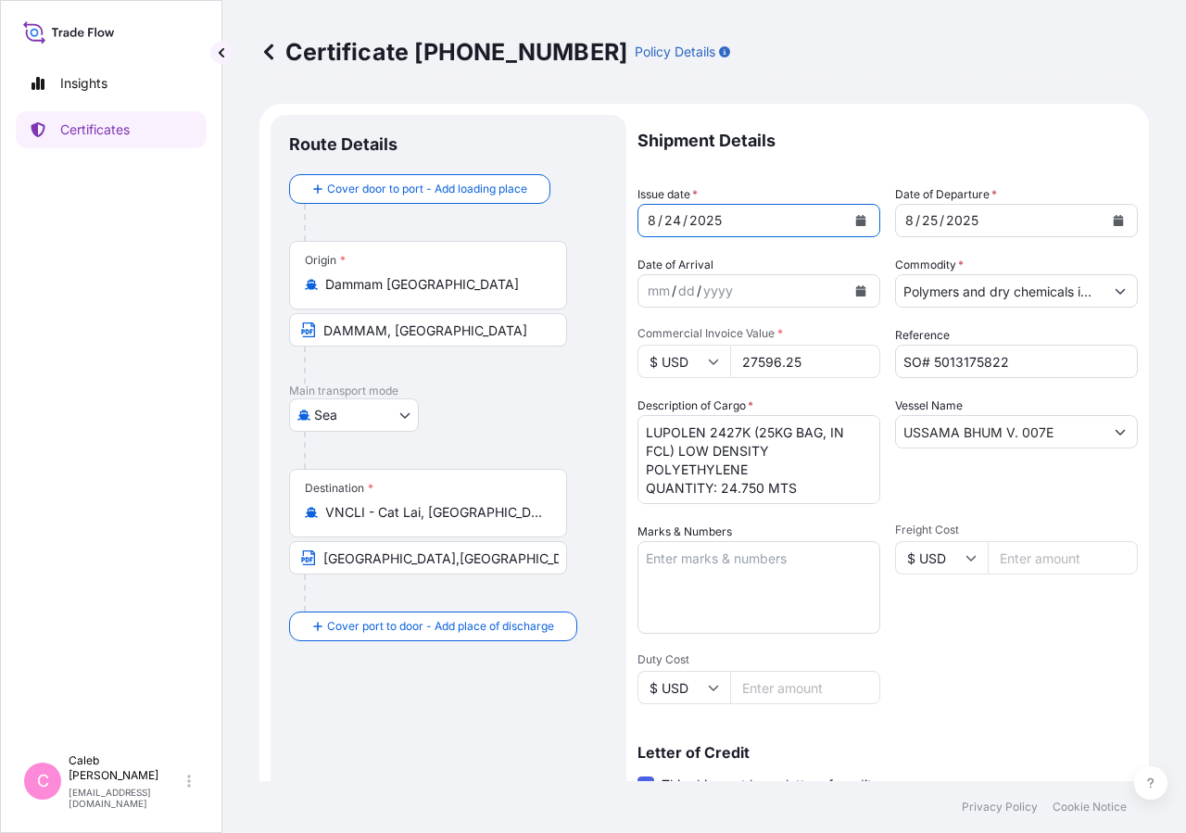
scroll to position [409, 0]
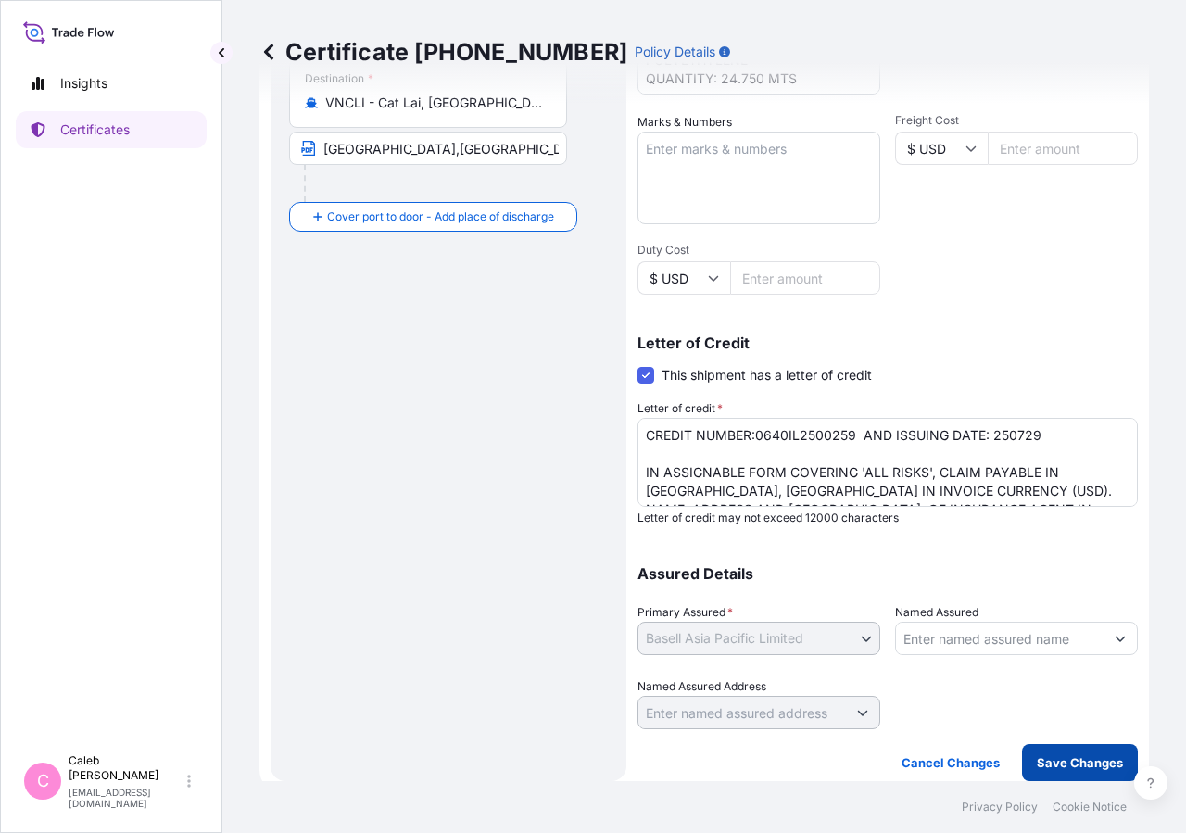
click at [1092, 755] on p "Save Changes" at bounding box center [1080, 762] width 86 height 19
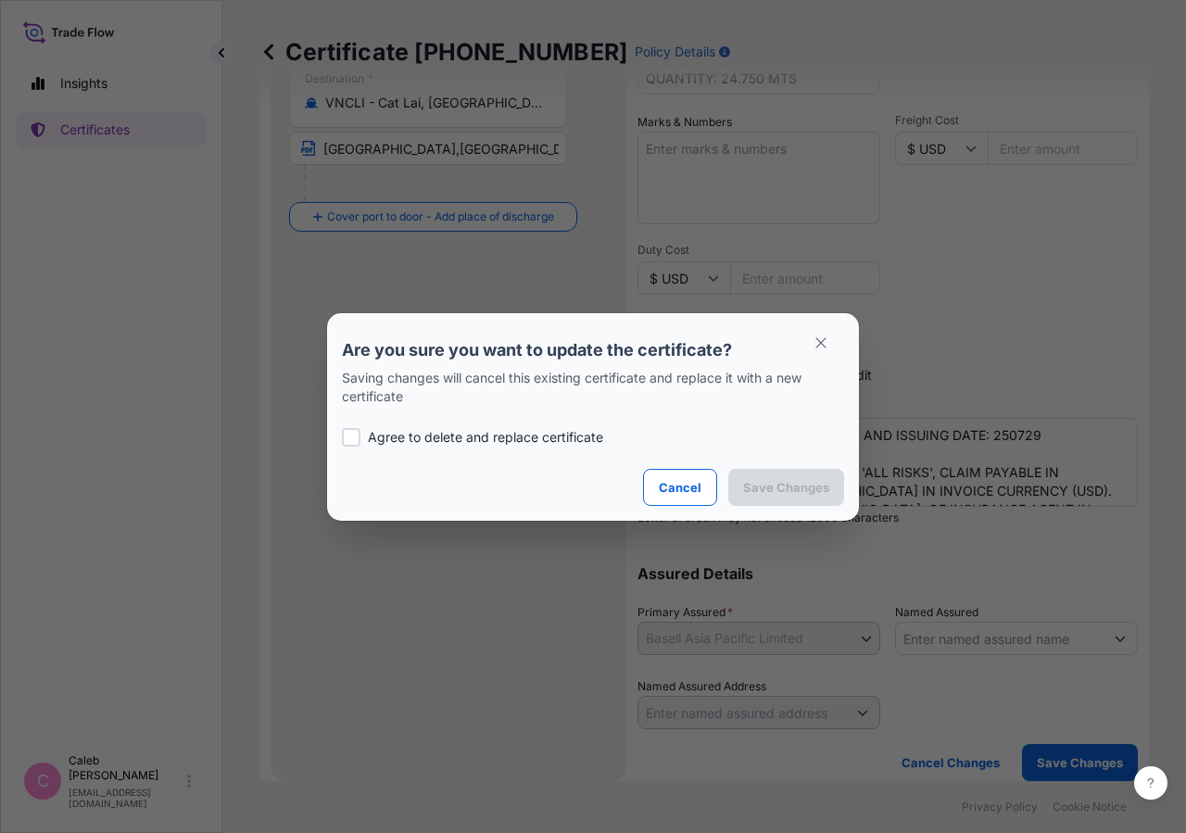
click at [392, 438] on p "Agree to delete and replace certificate" at bounding box center [485, 437] width 235 height 19
checkbox input "true"
click at [767, 493] on p "Save Changes" at bounding box center [786, 487] width 86 height 19
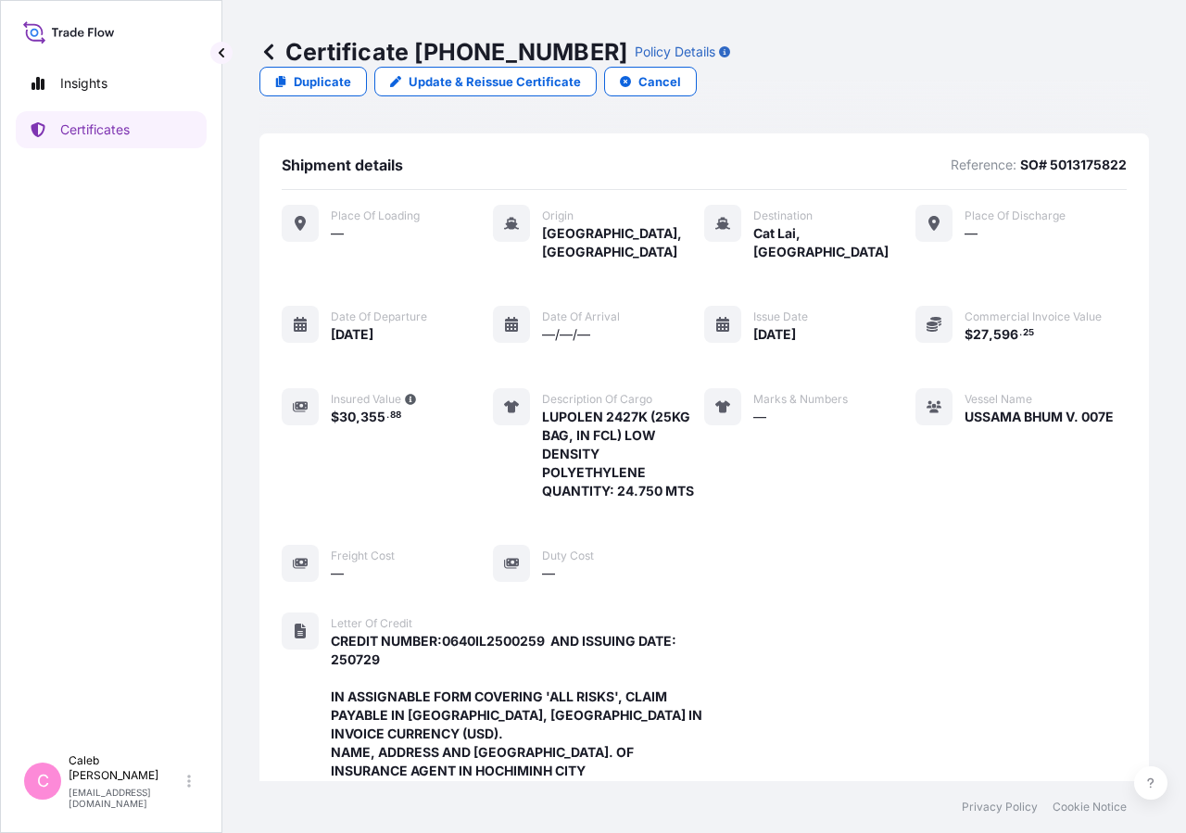
scroll to position [684, 0]
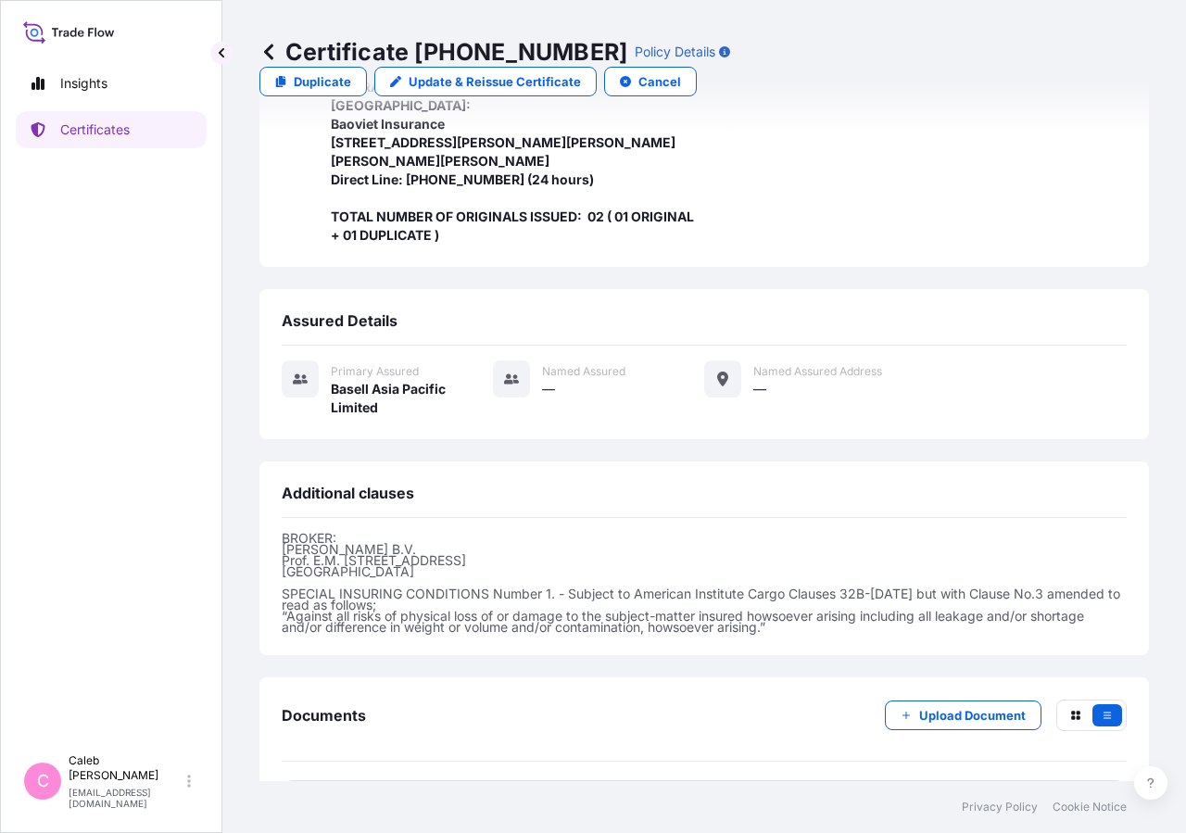
click at [346, 795] on span "Certificate" at bounding box center [364, 804] width 67 height 19
